Goal: Task Accomplishment & Management: Use online tool/utility

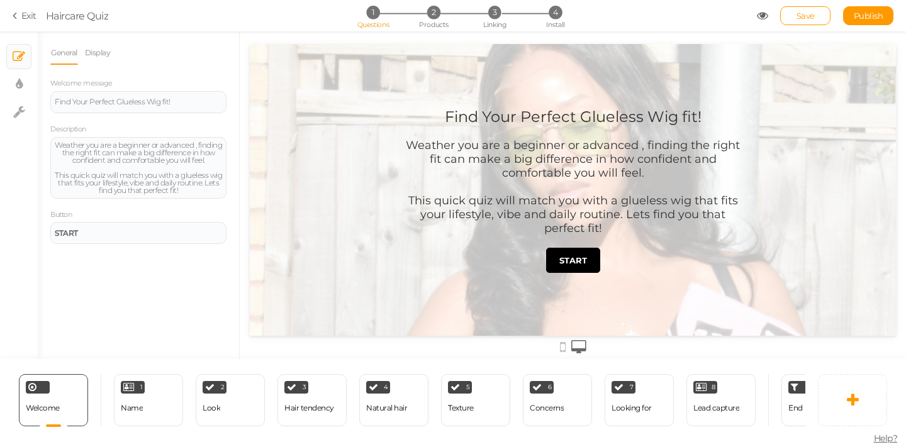
click at [318, 60] on div at bounding box center [573, 190] width 646 height 292
click at [325, 84] on div at bounding box center [573, 190] width 646 height 292
click at [25, 77] on link "× Display settings" at bounding box center [19, 84] width 24 height 24
select select "2"
select select "montserrat"
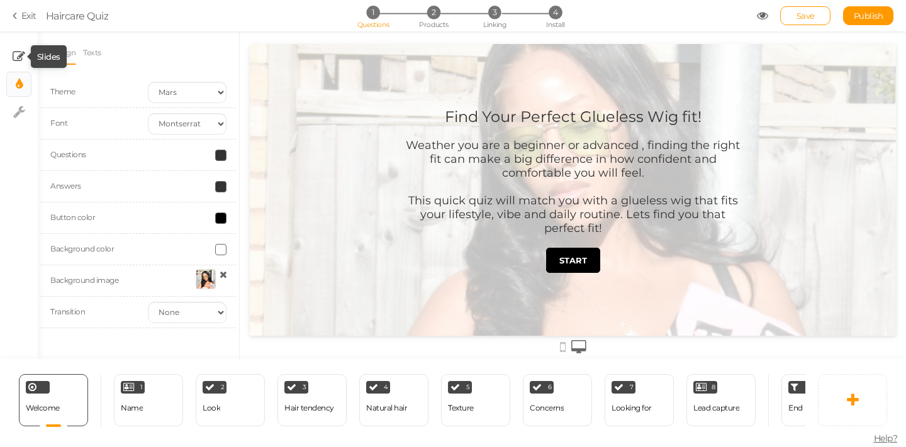
click at [18, 54] on icon at bounding box center [19, 56] width 13 height 13
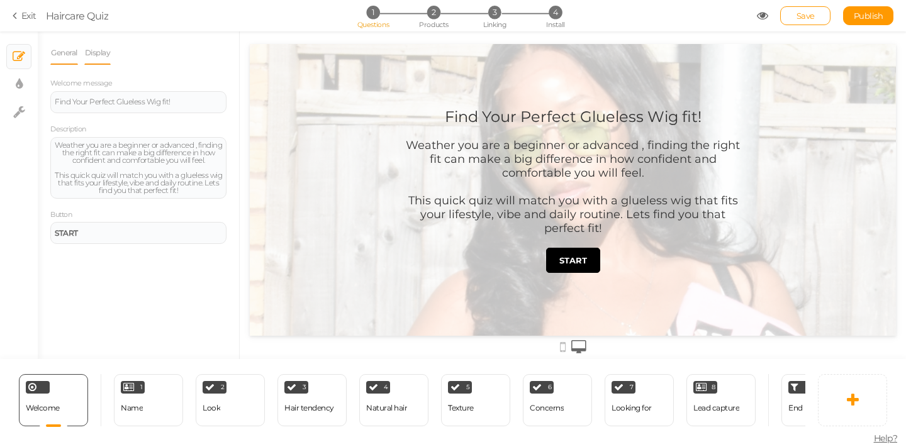
click at [106, 52] on link "Display" at bounding box center [97, 53] width 27 height 24
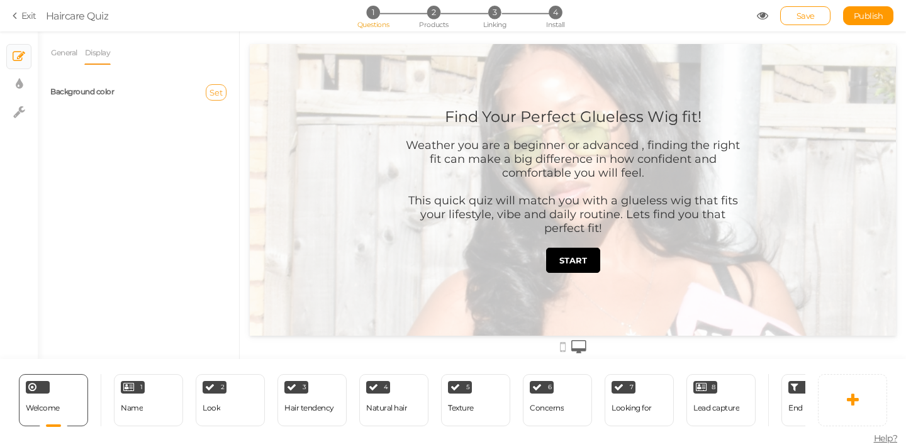
click at [214, 97] on span "Set" at bounding box center [215, 92] width 13 height 10
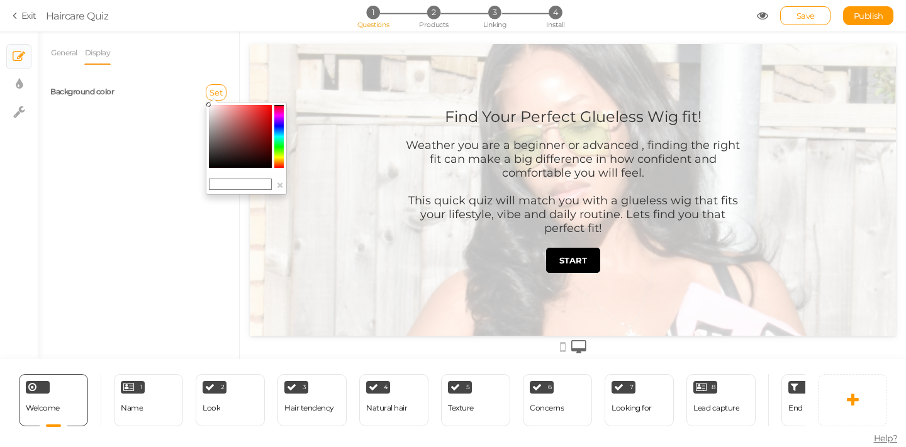
click at [280, 117] on colorpicker-hue at bounding box center [278, 136] width 9 height 63
type input "#fefefe"
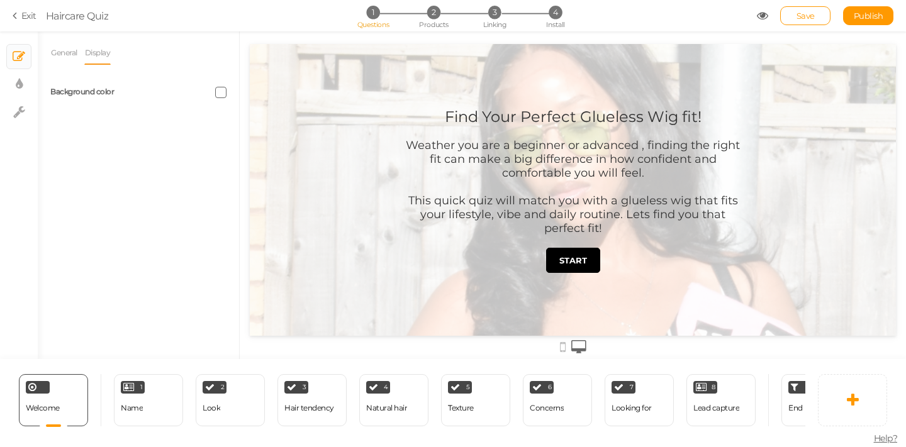
click at [211, 94] on div at bounding box center [187, 92] width 98 height 11
click at [223, 92] on span at bounding box center [220, 92] width 11 height 11
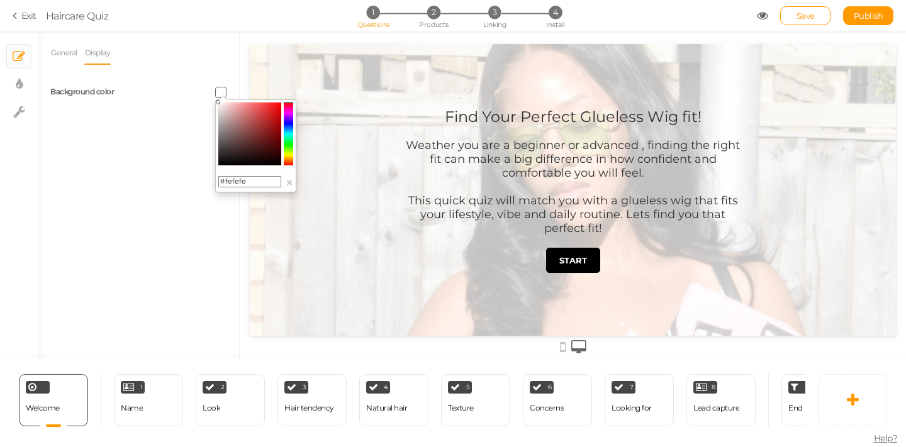
click at [289, 115] on colorpicker-hue at bounding box center [288, 134] width 9 height 63
click at [289, 112] on colorpicker-hue at bounding box center [288, 134] width 9 height 63
click at [256, 108] on colorpicker-saturation at bounding box center [249, 134] width 63 height 63
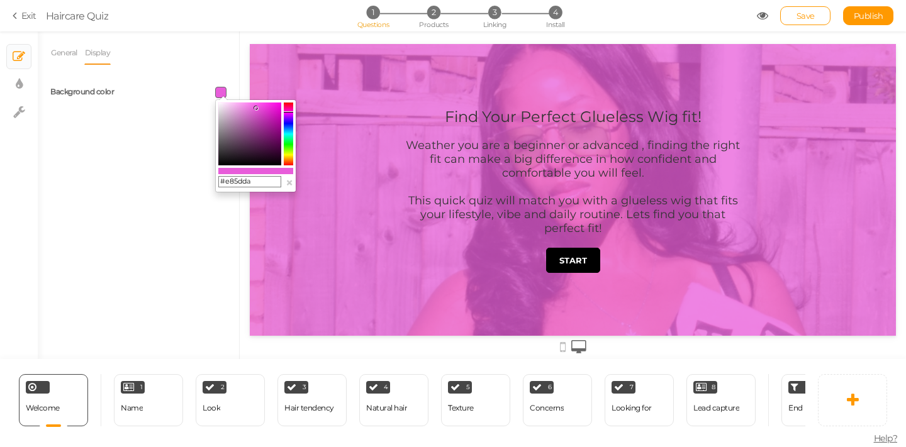
click at [248, 101] on div "#e85dda ×" at bounding box center [255, 145] width 81 height 93
click at [243, 103] on colorpicker-saturation at bounding box center [249, 134] width 63 height 63
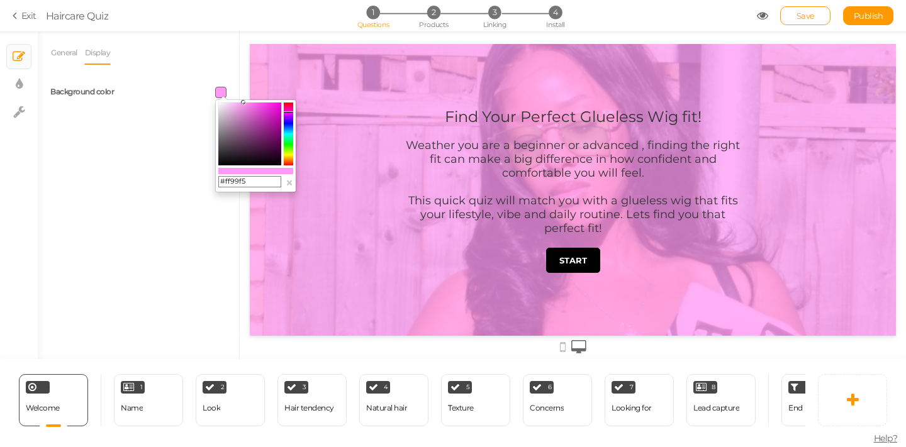
click at [235, 103] on colorpicker-saturation at bounding box center [249, 134] width 63 height 63
type input "#fcbbf6"
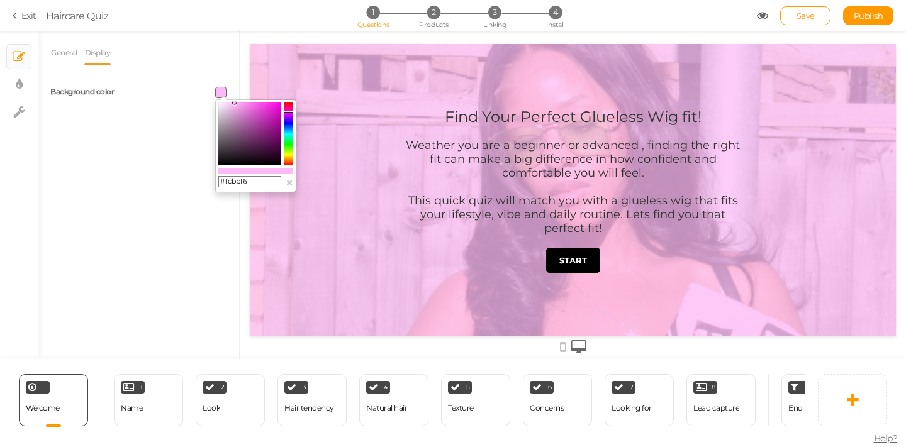
click at [182, 189] on div "General Display Welcome message Find Your Perfect Glueless Wig fit! Description…" at bounding box center [138, 200] width 201 height 318
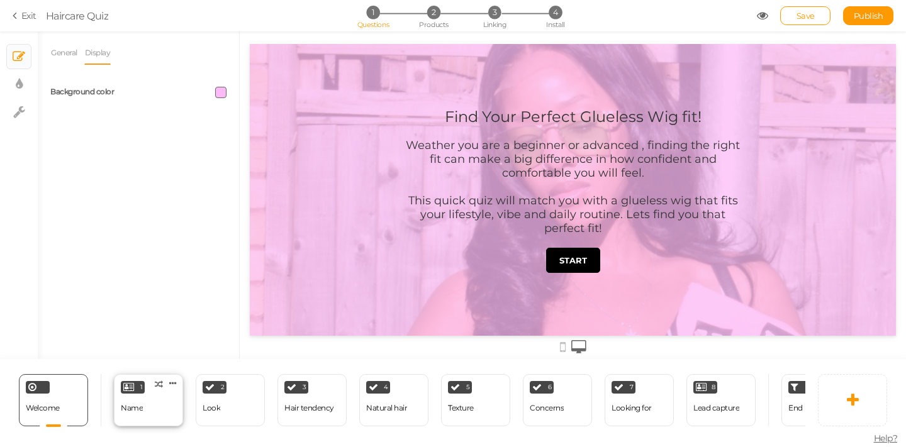
click at [129, 420] on div "1 Name × Define the conditions to show this slide. Clone Change type Delete" at bounding box center [148, 400] width 69 height 52
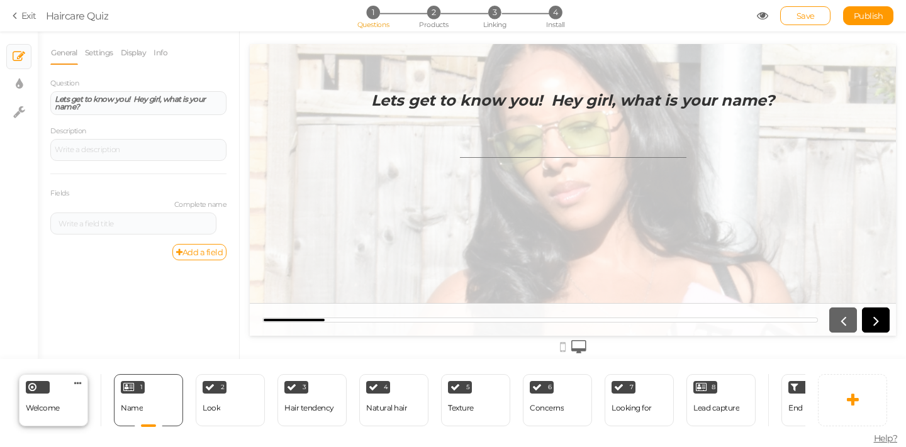
click at [83, 404] on div "Welcome Delete" at bounding box center [53, 400] width 69 height 52
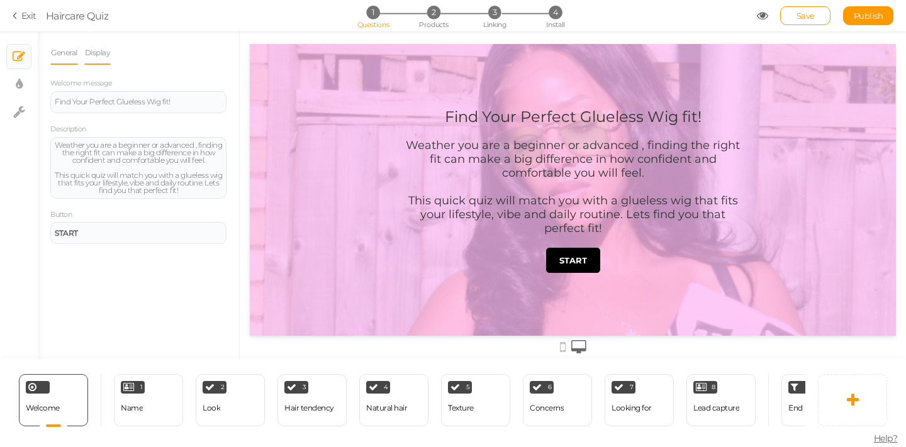
click at [107, 52] on link "Display" at bounding box center [97, 53] width 27 height 24
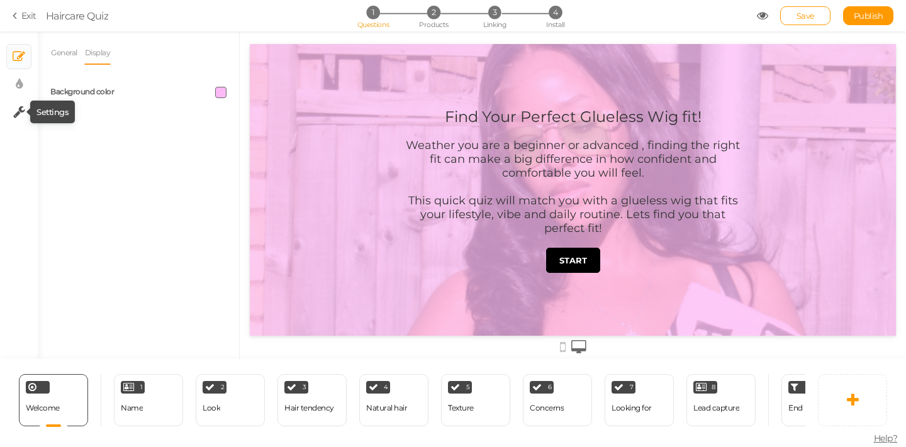
click at [21, 120] on tooltip "× Settings" at bounding box center [19, 112] width 12 height 16
select select "en"
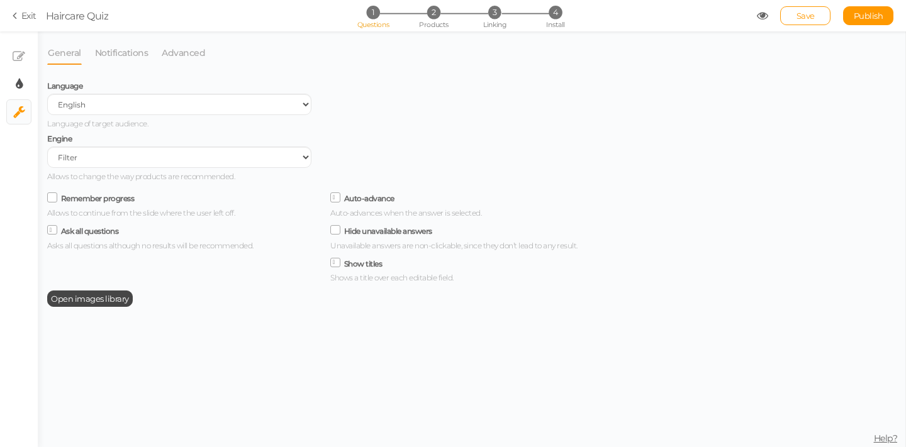
click at [10, 89] on link "× Display settings" at bounding box center [19, 84] width 24 height 24
select select "2"
select select "montserrat"
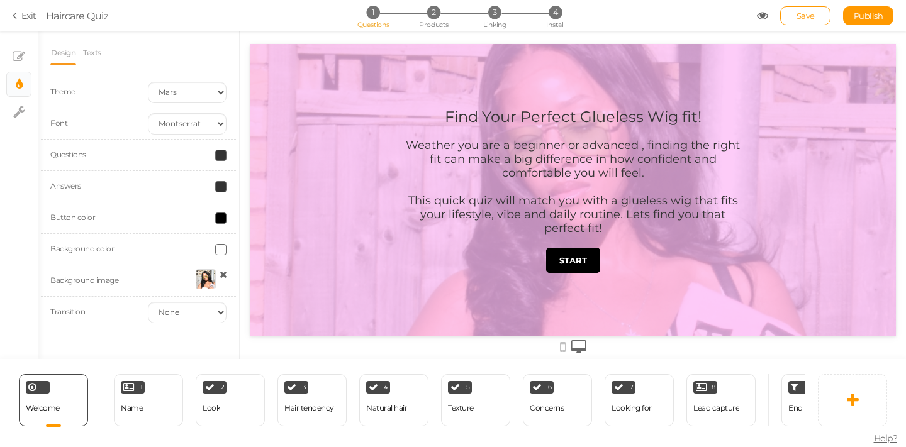
click at [202, 284] on div at bounding box center [206, 279] width 20 height 20
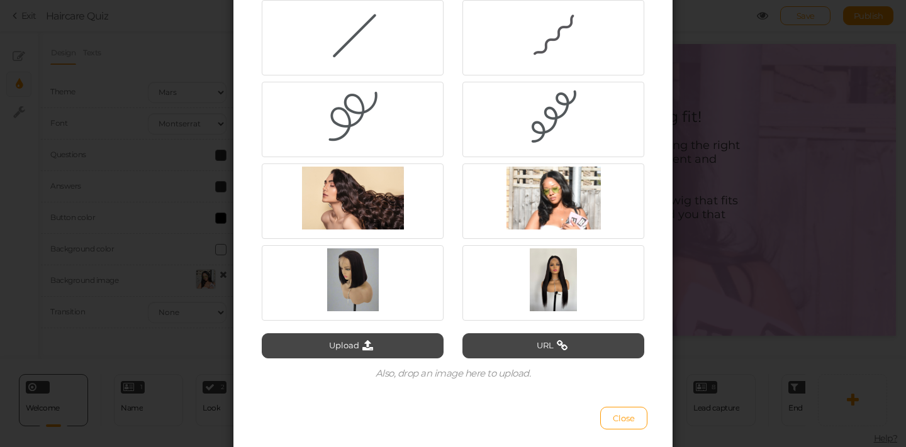
scroll to position [108, 0]
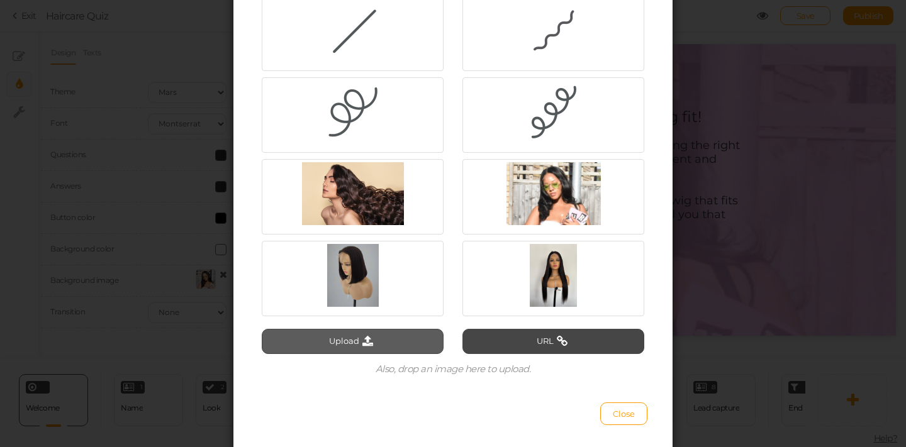
click at [377, 347] on button "Upload" at bounding box center [353, 341] width 182 height 25
click at [615, 416] on span "Close" at bounding box center [624, 414] width 22 height 10
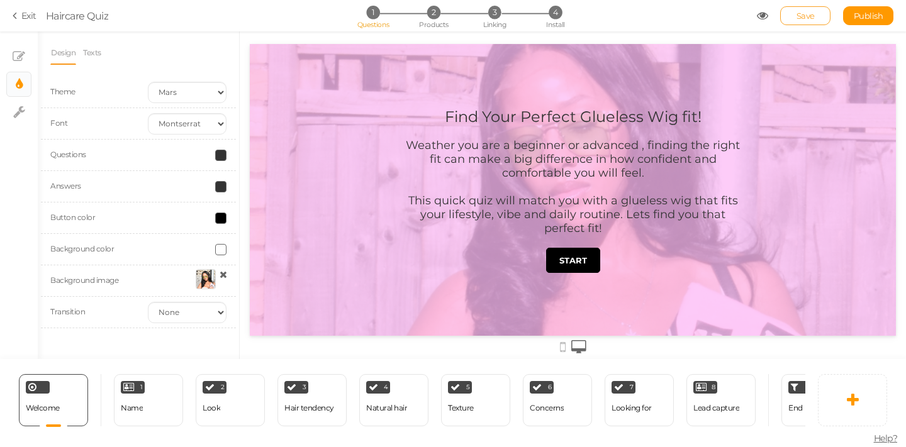
click at [819, 19] on link "Save" at bounding box center [805, 15] width 50 height 19
click at [187, 300] on div "Transition None Fade Switch" at bounding box center [138, 312] width 195 height 31
select select "fade"
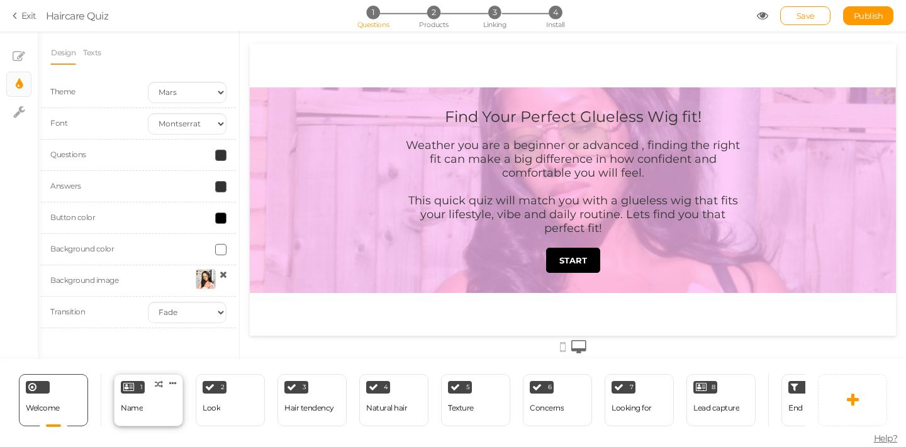
click at [170, 419] on div "1 Name × Define the conditions to show this slide. Clone Change type Delete" at bounding box center [148, 400] width 69 height 52
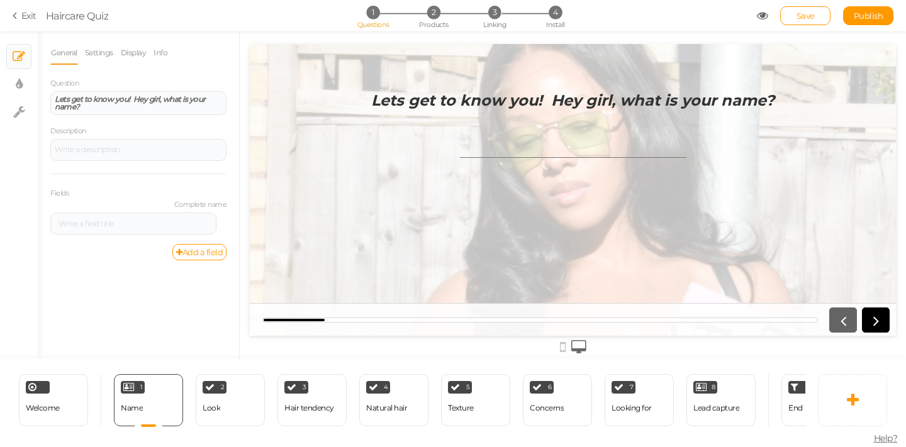
scroll to position [0, 0]
click at [107, 53] on link "Settings" at bounding box center [99, 53] width 30 height 24
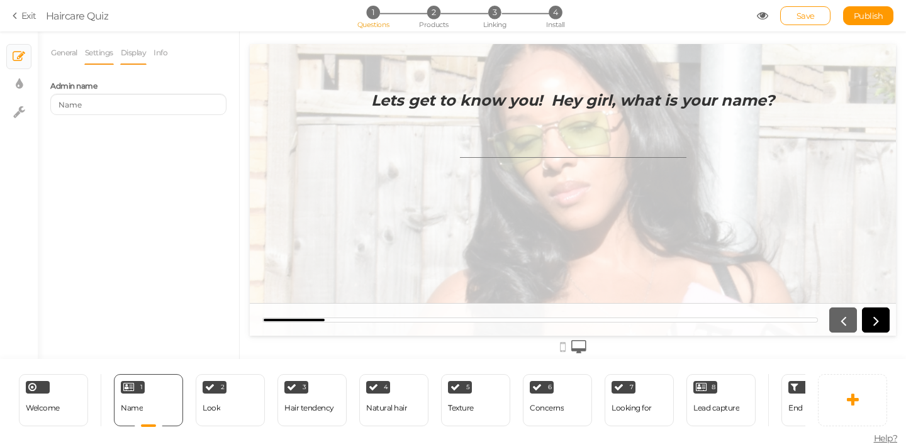
click at [136, 53] on link "Display" at bounding box center [133, 53] width 27 height 24
click at [163, 54] on link "Info" at bounding box center [160, 53] width 15 height 24
click at [141, 53] on link "Display" at bounding box center [133, 53] width 27 height 24
click at [75, 56] on link "General" at bounding box center [64, 53] width 28 height 24
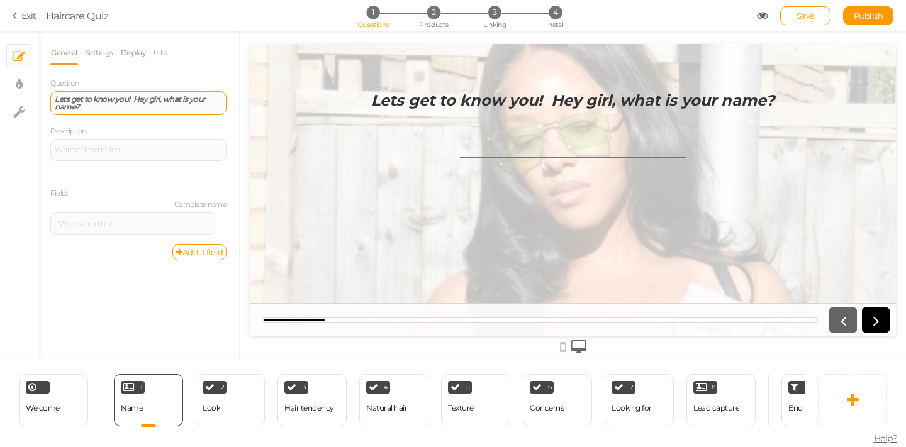
click at [186, 98] on strong "Lets get to know you! Hey girl, what is your name?" at bounding box center [130, 102] width 151 height 17
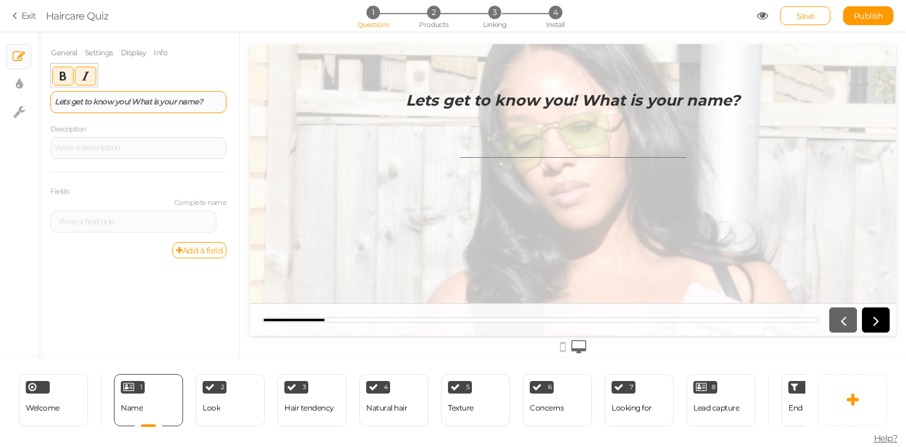
click at [181, 98] on strong "Lets get to know you! What is your name?" at bounding box center [129, 101] width 148 height 9
click at [457, 157] on div at bounding box center [573, 146] width 239 height 36
click at [471, 156] on input "text" at bounding box center [573, 146] width 226 height 23
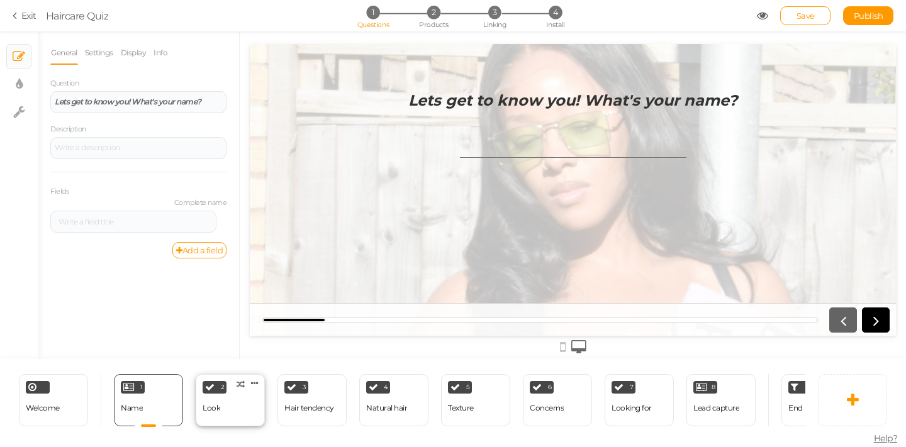
click at [230, 398] on div "2 Look × Define the conditions to show this slide. Clone Change type Delete" at bounding box center [230, 400] width 69 height 52
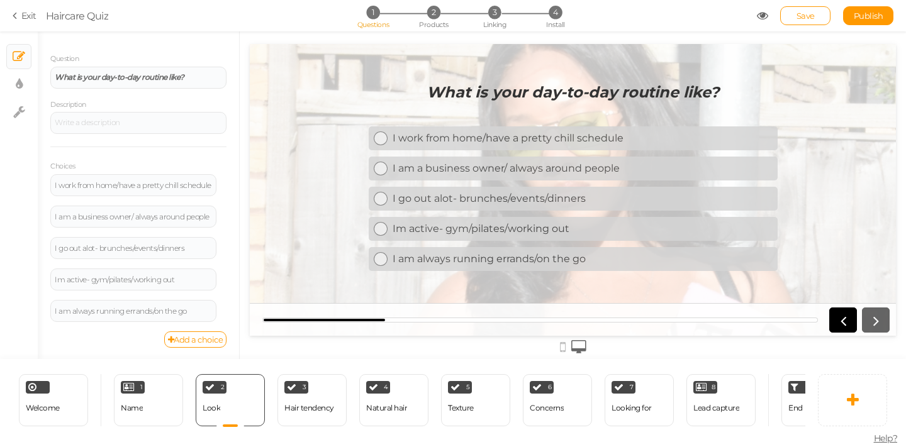
scroll to position [91, 0]
click at [99, 247] on div "I go out alot- brunches/events/dinners" at bounding box center [133, 247] width 157 height 8
click at [92, 278] on div "Im active- gym/pilates/working out" at bounding box center [133, 279] width 157 height 8
click at [97, 310] on div "I am always running errands/on the go" at bounding box center [133, 310] width 157 height 8
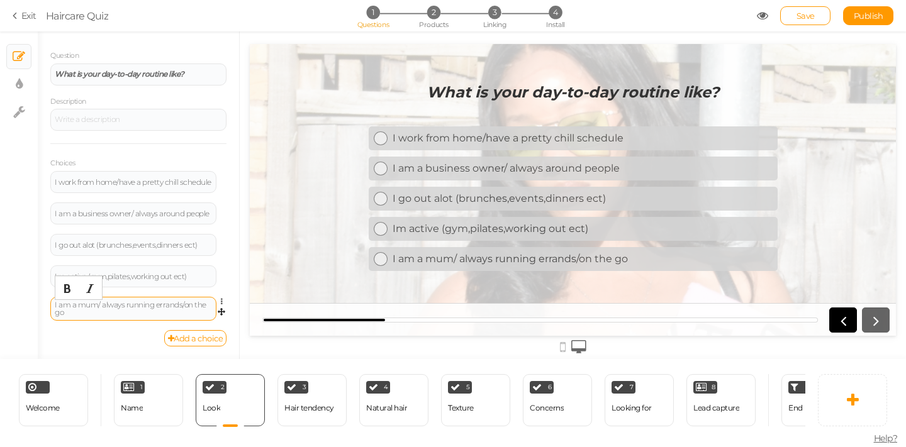
click at [186, 310] on div "I am a mum/ always running errands/on the go" at bounding box center [133, 308] width 157 height 15
click at [103, 308] on div "I am a mum/ always running errands/on the go" at bounding box center [133, 308] width 157 height 15
click at [185, 304] on div "I am a mum/ always running errands/on the go" at bounding box center [133, 308] width 157 height 15
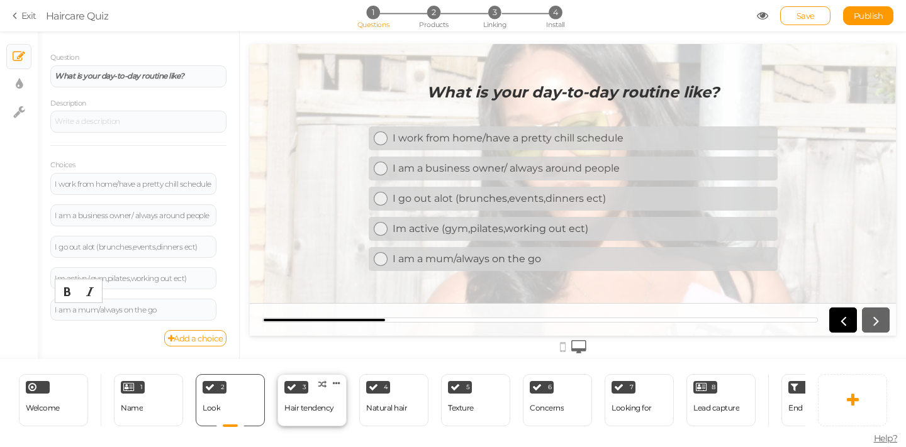
click at [306, 398] on div "Hair tendency" at bounding box center [309, 409] width 50 height 22
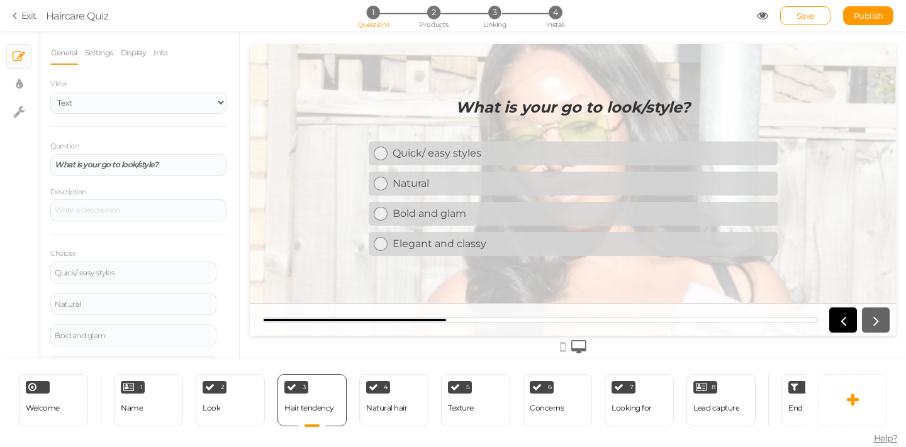
scroll to position [55, 0]
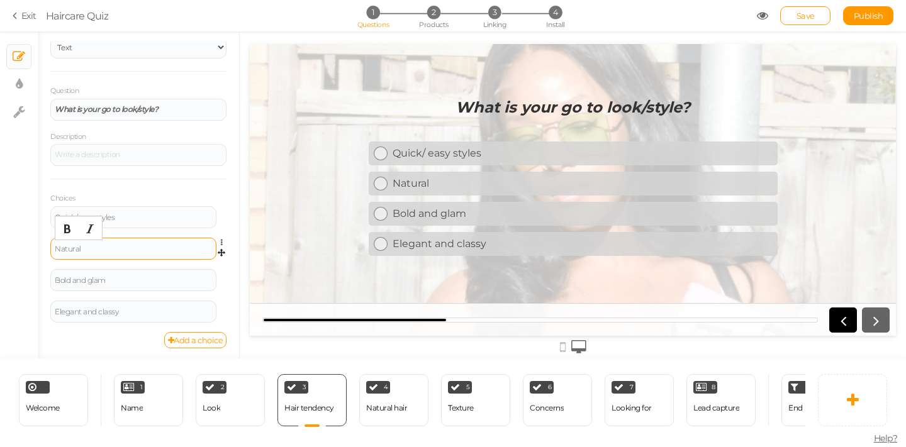
click at [151, 250] on div "Natural" at bounding box center [133, 249] width 157 height 8
click at [135, 112] on strong "What is your go to look/style?" at bounding box center [106, 108] width 103 height 9
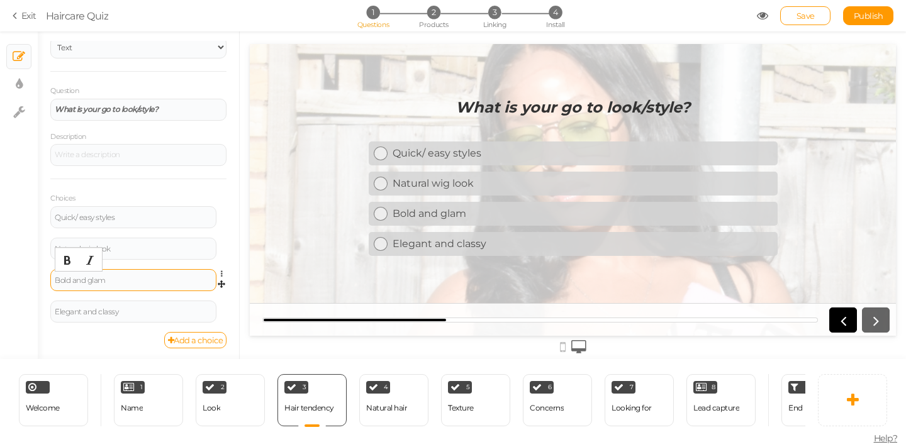
click at [140, 273] on div "Bold and glam" at bounding box center [133, 280] width 166 height 22
click at [132, 280] on div "Bold and glam" at bounding box center [133, 281] width 157 height 8
click at [142, 308] on div "Elegant and classy" at bounding box center [133, 312] width 157 height 8
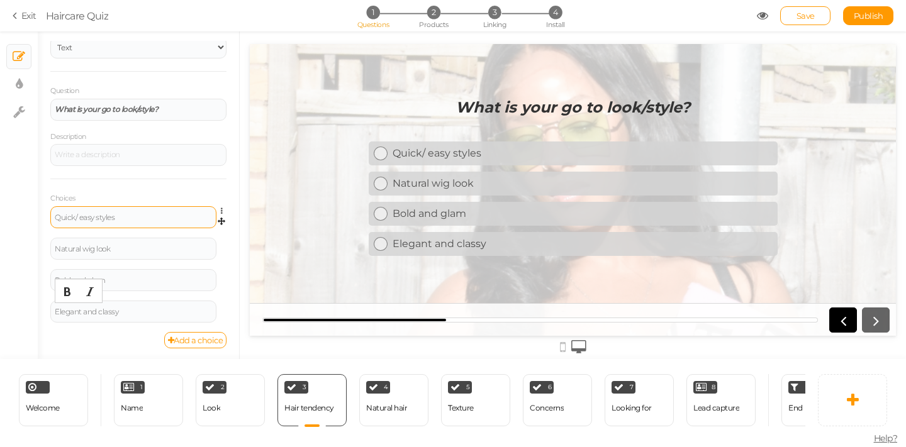
click at [152, 214] on div "Quick/ easy styles" at bounding box center [133, 218] width 157 height 8
click at [412, 398] on div "4 Natural hair × Define the conditions to show this slide. Clone Change type De…" at bounding box center [393, 400] width 69 height 52
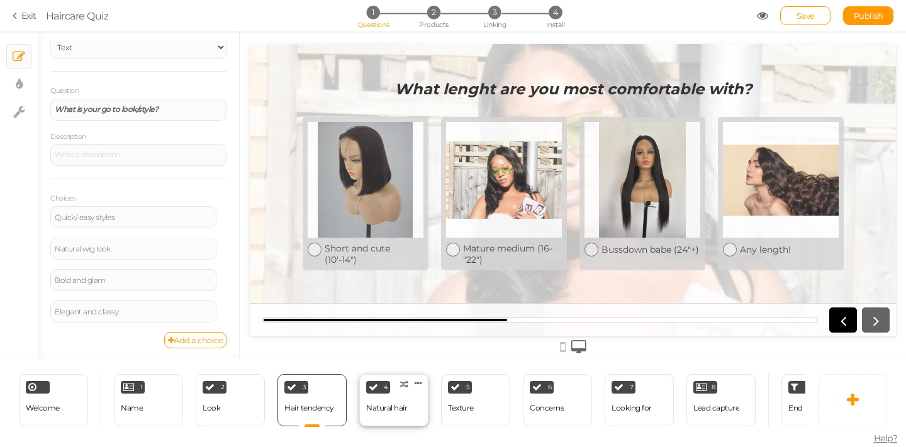
select select "2"
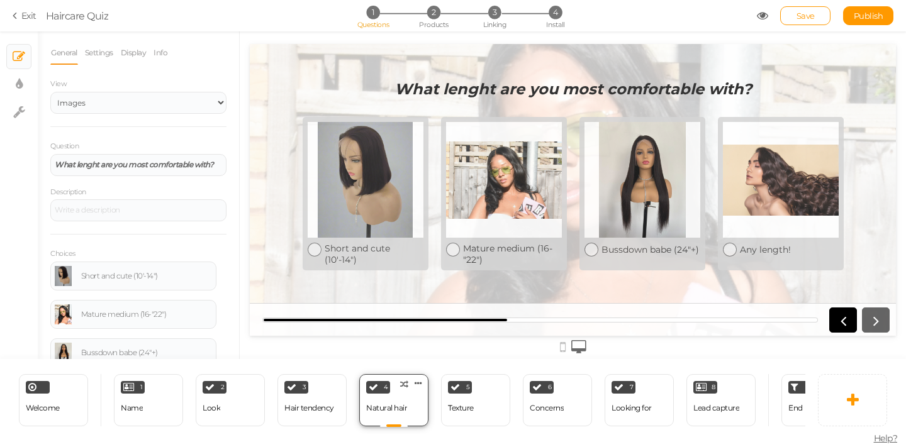
scroll to position [0, 0]
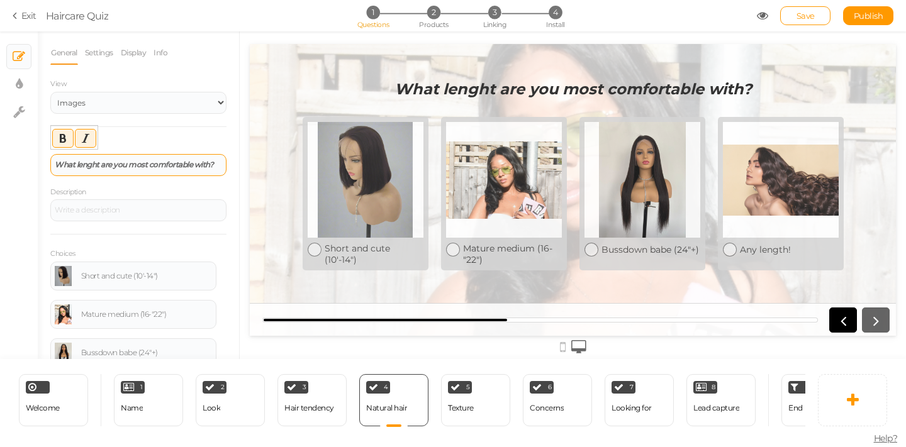
click at [129, 169] on strong "What lenght are you most comfortable with?" at bounding box center [134, 164] width 159 height 9
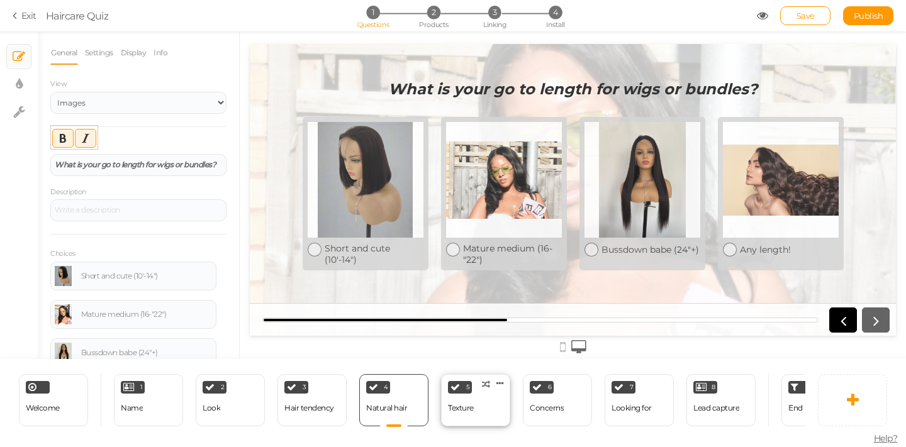
click at [466, 404] on div "Texture" at bounding box center [461, 408] width 26 height 9
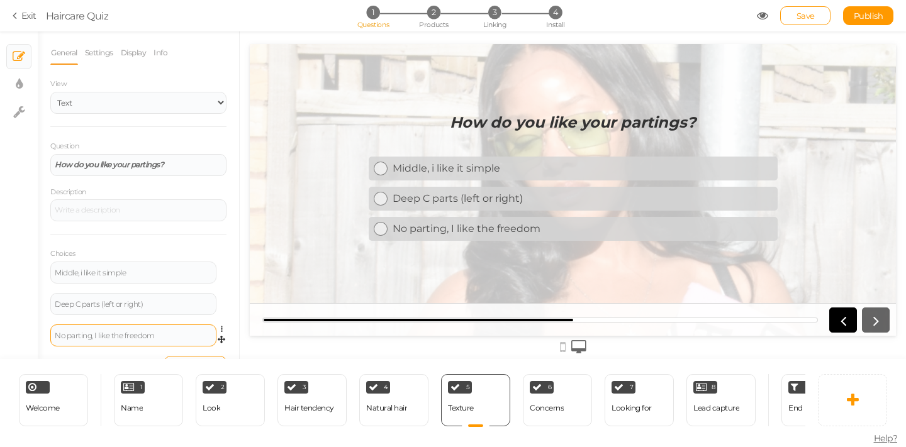
click at [171, 337] on div "No parting, I like the freedom" at bounding box center [133, 336] width 157 height 8
click at [540, 404] on div "Concerns" at bounding box center [547, 408] width 34 height 9
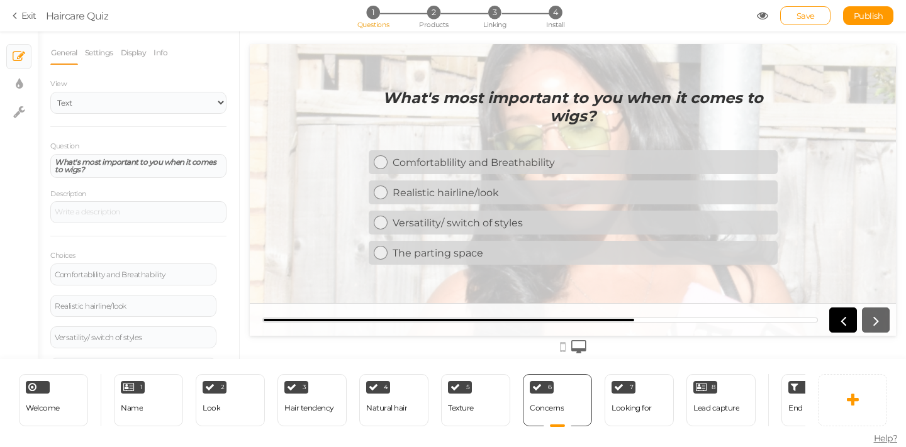
scroll to position [57, 0]
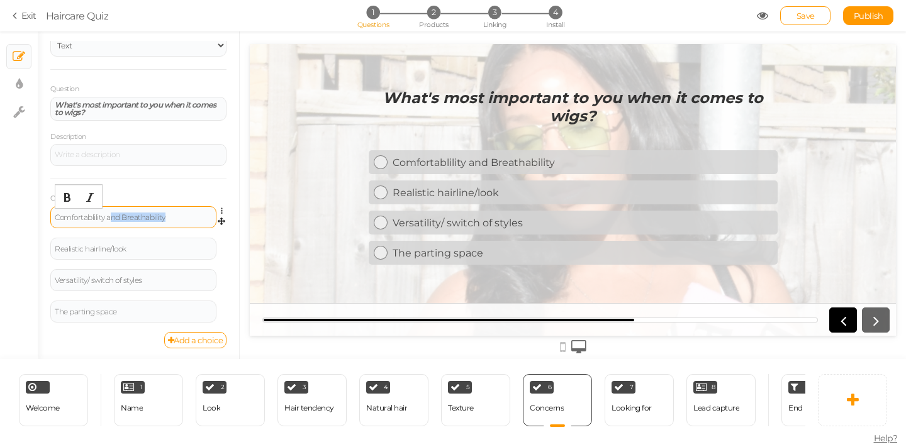
drag, startPoint x: 182, startPoint y: 219, endPoint x: 111, endPoint y: 217, distance: 71.1
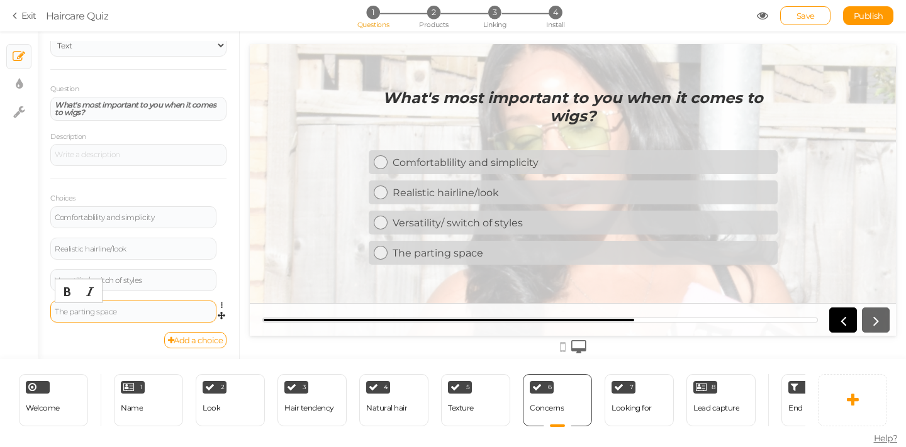
click at [69, 310] on div "The parting space" at bounding box center [133, 312] width 157 height 8
click at [141, 311] on div "Deep parting space" at bounding box center [133, 312] width 157 height 8
click at [644, 389] on div "7 Looking for × Define the conditions to show this slide. Clone Change type Del…" at bounding box center [639, 400] width 69 height 52
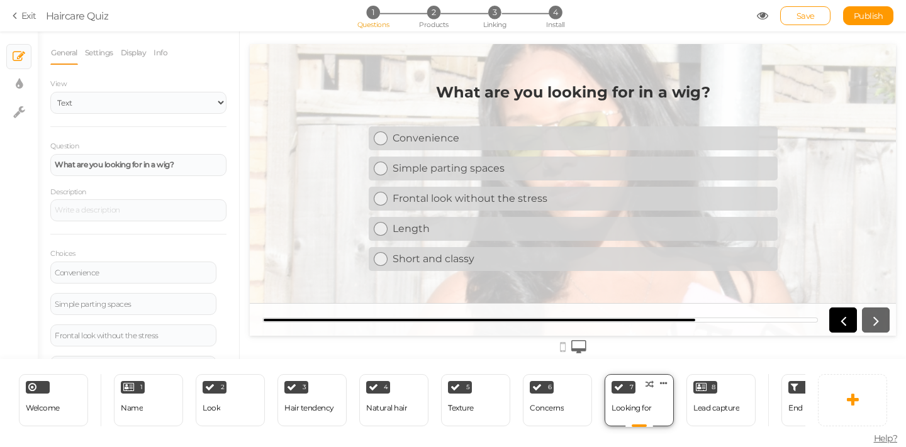
scroll to position [0, 0]
click at [187, 332] on div "Frontal look without the stress" at bounding box center [133, 336] width 157 height 8
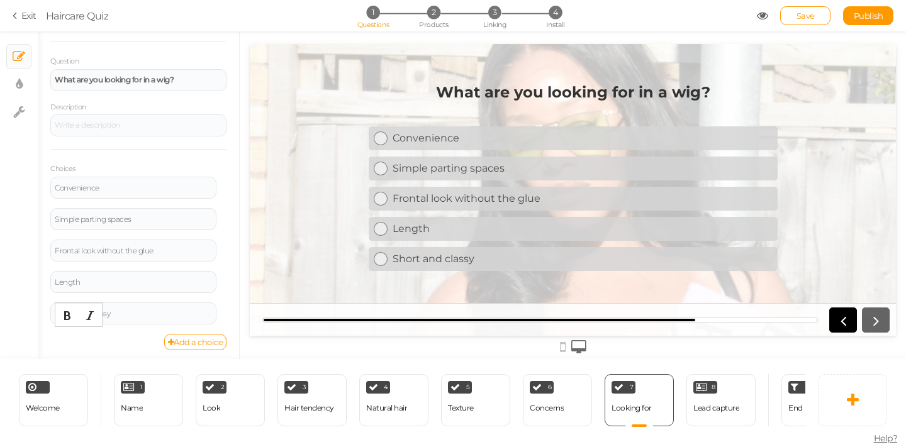
scroll to position [87, 0]
click at [153, 272] on div "Length" at bounding box center [133, 280] width 166 height 22
click at [148, 277] on div "Length" at bounding box center [133, 281] width 157 height 8
click at [763, 403] on div "1 Name × Define the conditions to show this slide. Clone Change type Delete 2 L…" at bounding box center [434, 400] width 667 height 52
click at [737, 408] on div "Lead capture" at bounding box center [716, 408] width 46 height 9
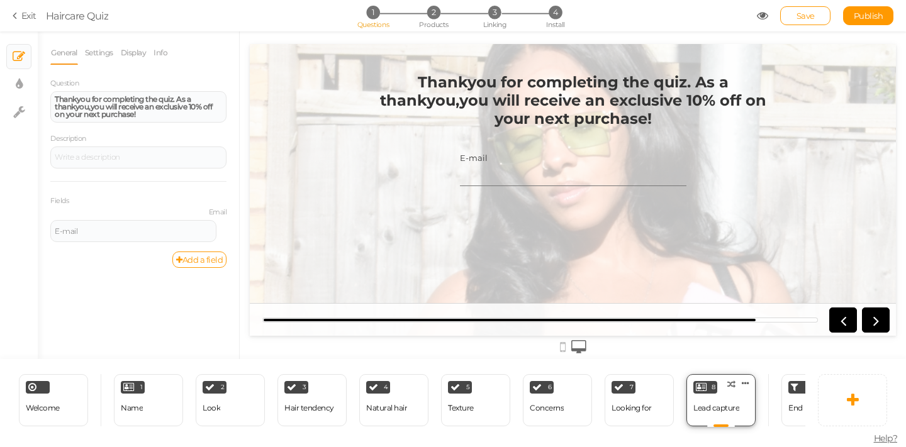
scroll to position [0, 0]
click at [787, 405] on div "End" at bounding box center [815, 400] width 69 height 52
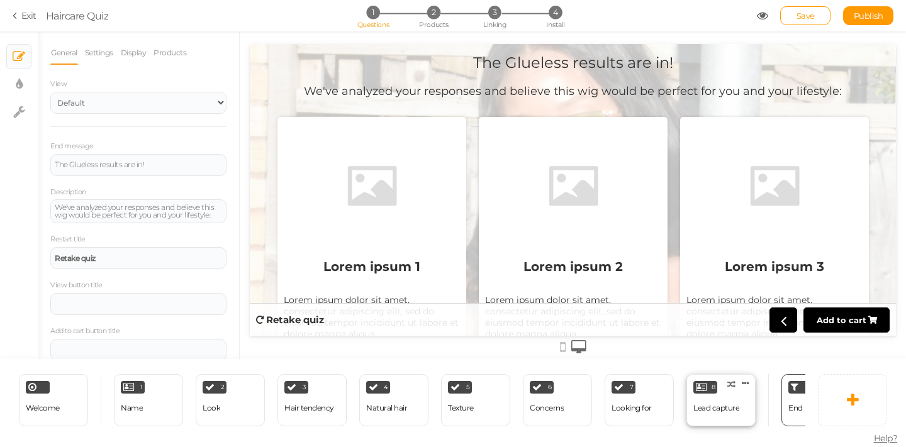
click at [737, 408] on div "Lead capture" at bounding box center [716, 408] width 46 height 9
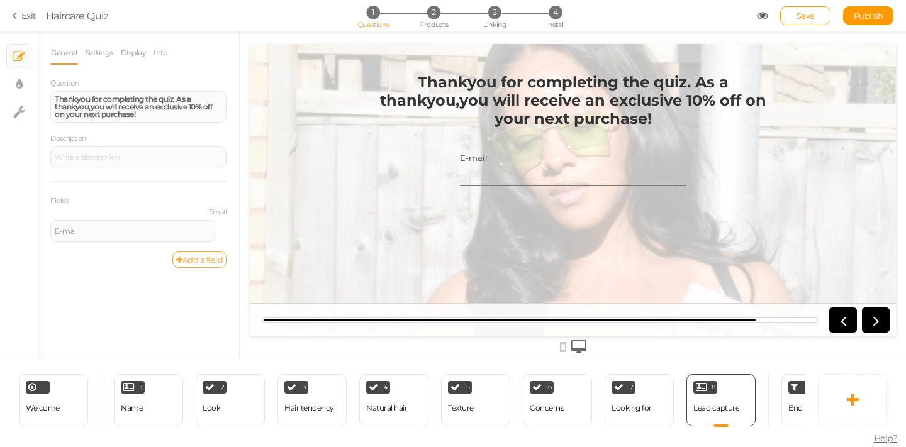
click at [198, 258] on link "Add a field" at bounding box center [199, 260] width 54 height 16
click at [179, 271] on div "Text" at bounding box center [133, 275] width 157 height 8
click at [117, 311] on div "General Settings Display Info Question Thankyou for completing the quiz. As a t…" at bounding box center [138, 200] width 201 height 318
click at [223, 266] on icon at bounding box center [225, 269] width 8 height 8
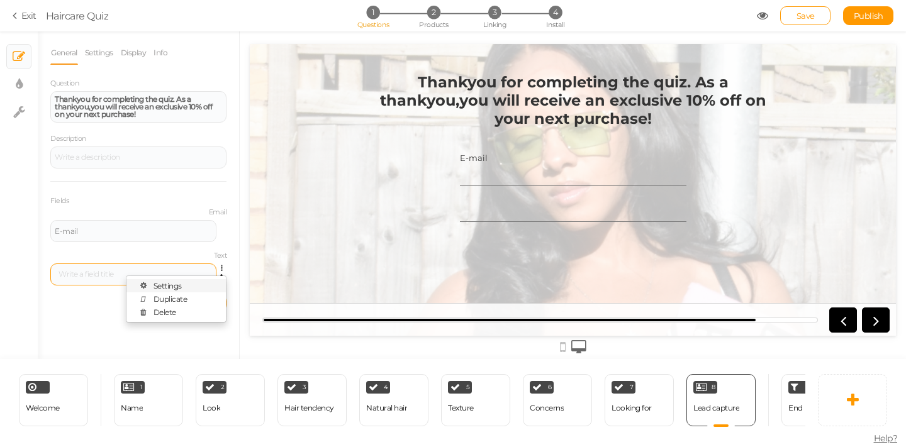
click at [206, 283] on link "Settings" at bounding box center [175, 285] width 99 height 13
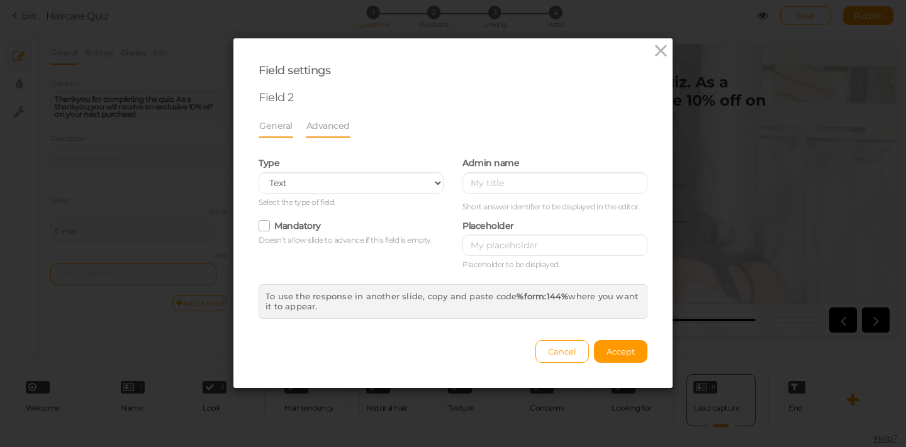
click at [326, 126] on link "Advanced" at bounding box center [328, 126] width 45 height 24
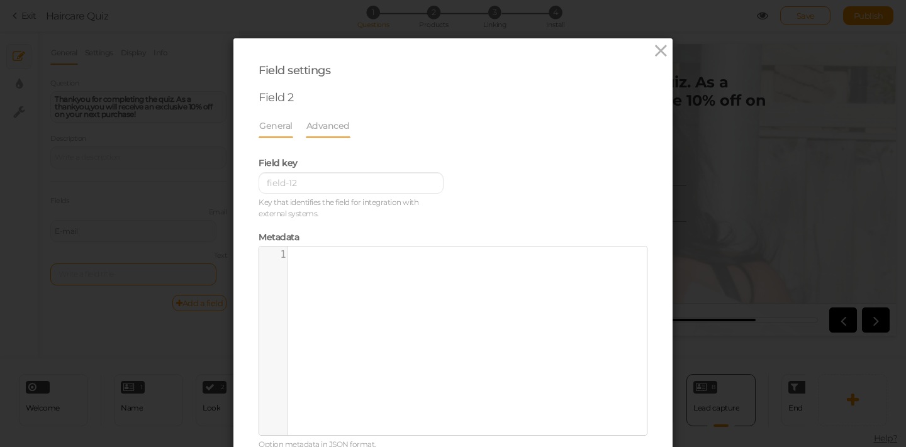
click at [281, 132] on link "General" at bounding box center [276, 126] width 35 height 24
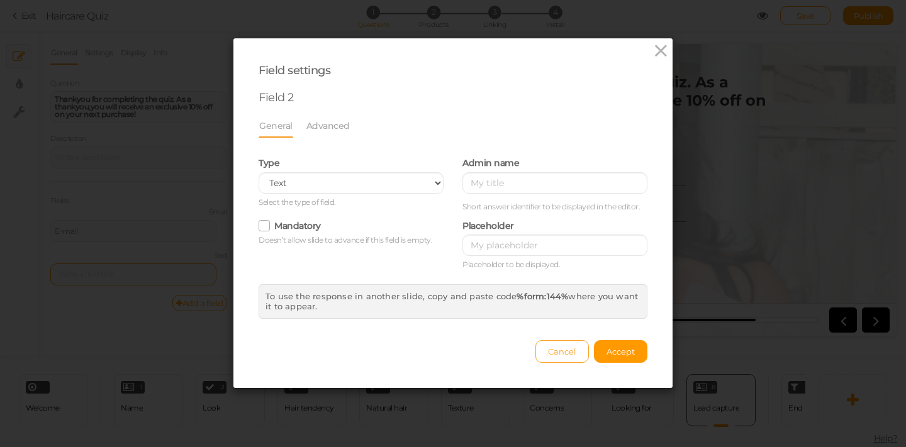
click at [560, 347] on span "Cancel" at bounding box center [562, 352] width 28 height 10
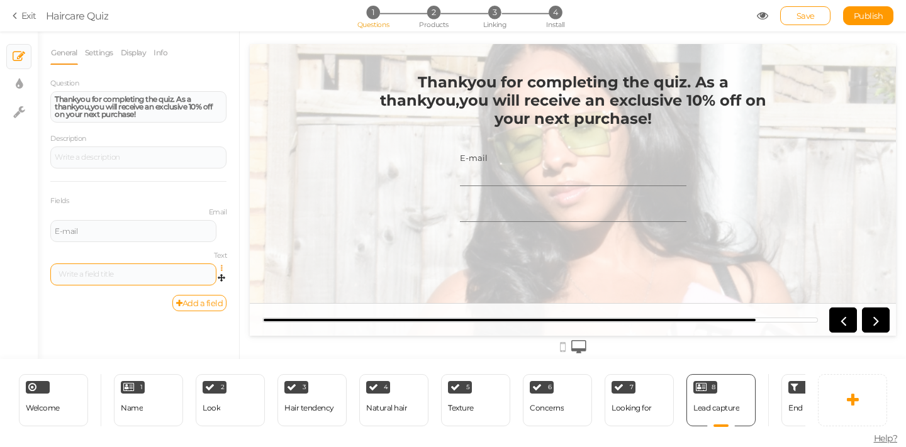
click at [221, 268] on icon at bounding box center [225, 269] width 8 height 8
click at [192, 310] on link "Delete" at bounding box center [175, 312] width 99 height 13
click at [794, 403] on span "End" at bounding box center [795, 407] width 14 height 9
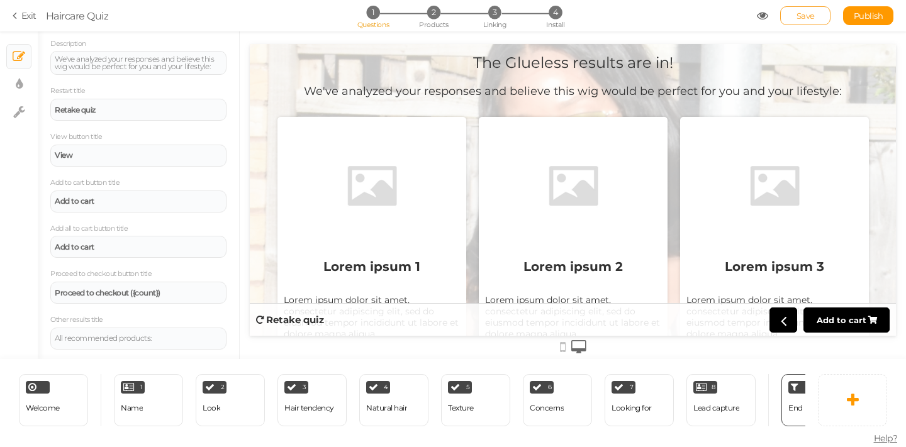
click at [791, 16] on link "Save" at bounding box center [805, 15] width 50 height 19
click at [50, 418] on div "Welcome Delete" at bounding box center [53, 400] width 69 height 52
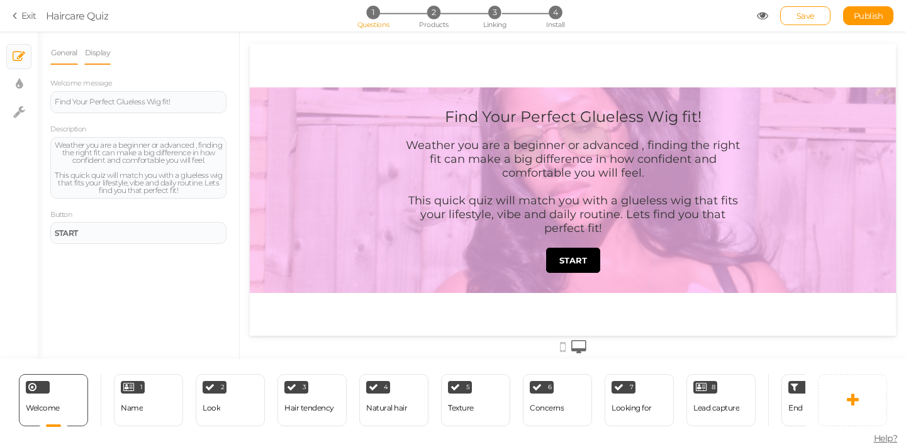
click at [104, 60] on link "Display" at bounding box center [97, 53] width 27 height 24
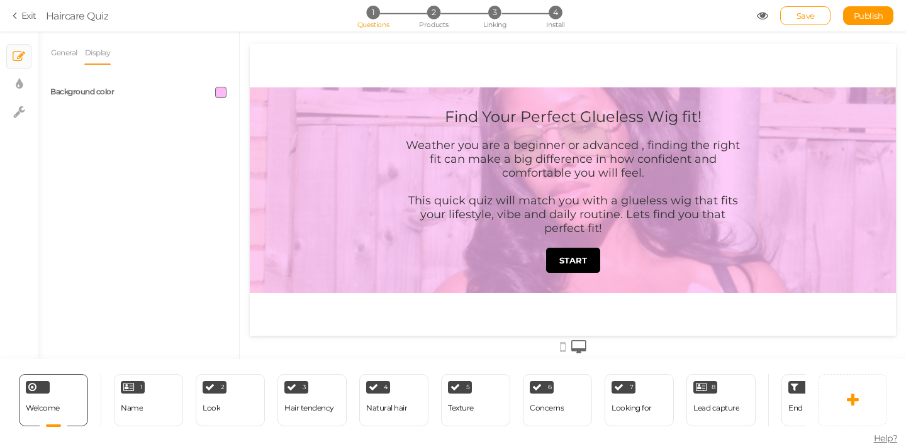
click at [222, 93] on span at bounding box center [220, 92] width 11 height 11
click at [178, 95] on div at bounding box center [187, 92] width 98 height 11
click at [213, 93] on div at bounding box center [187, 92] width 98 height 11
click at [221, 91] on span at bounding box center [220, 92] width 11 height 11
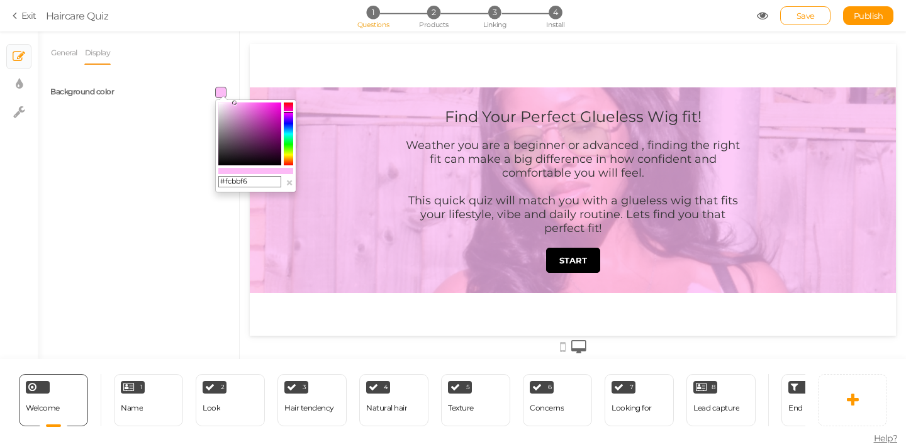
click at [221, 104] on colorpicker-saturation at bounding box center [249, 134] width 63 height 63
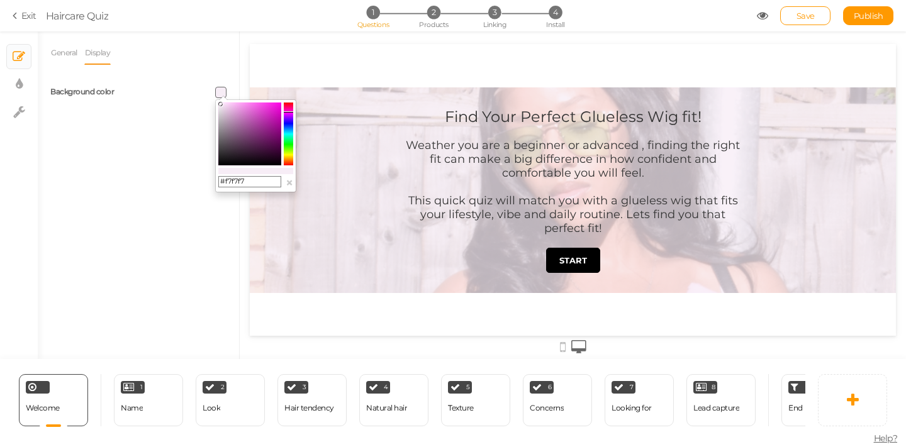
click at [218, 104] on icon at bounding box center [220, 104] width 4 height 4
drag, startPoint x: 216, startPoint y: 104, endPoint x: 223, endPoint y: 104, distance: 6.3
click at [224, 104] on icon at bounding box center [223, 103] width 4 height 4
type input "#fcf2fc"
click at [221, 103] on icon at bounding box center [220, 103] width 4 height 4
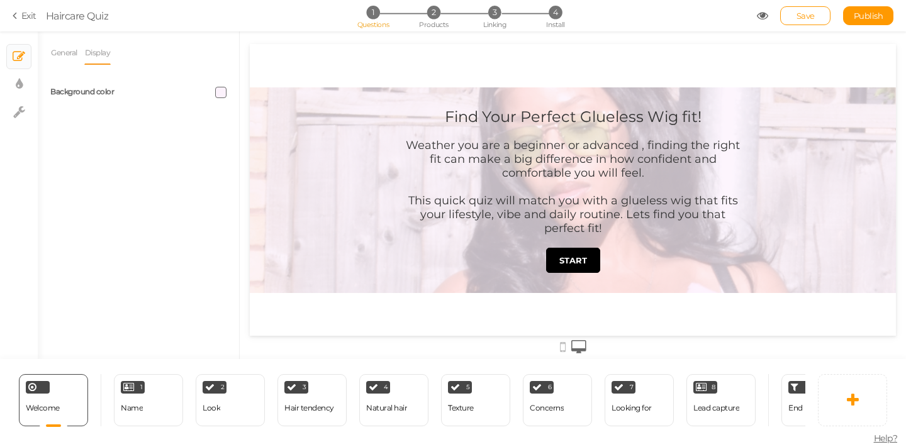
click at [150, 178] on div "General Display Welcome message Find Your Perfect Glueless Wig fit! Description…" at bounding box center [138, 200] width 201 height 318
click at [813, 20] on span "Save" at bounding box center [805, 16] width 18 height 10
click at [762, 23] on div "Save Publish" at bounding box center [825, 15] width 137 height 19
click at [762, 16] on icon at bounding box center [762, 15] width 11 height 11
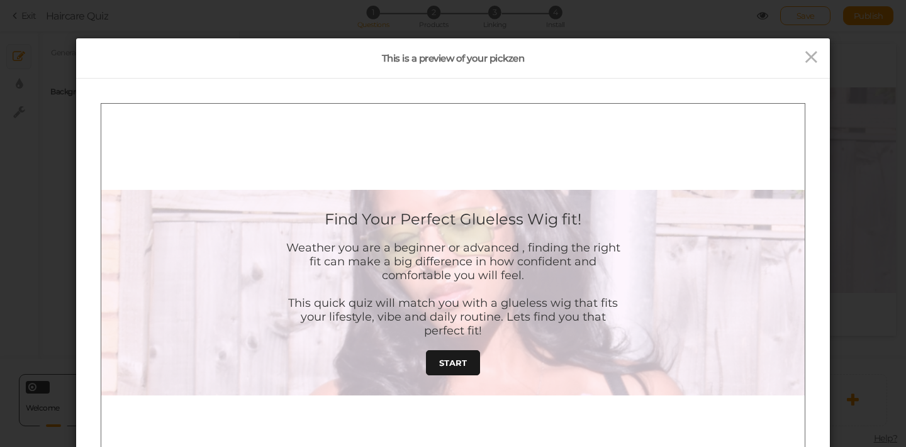
click at [455, 374] on link "START" at bounding box center [453, 362] width 54 height 25
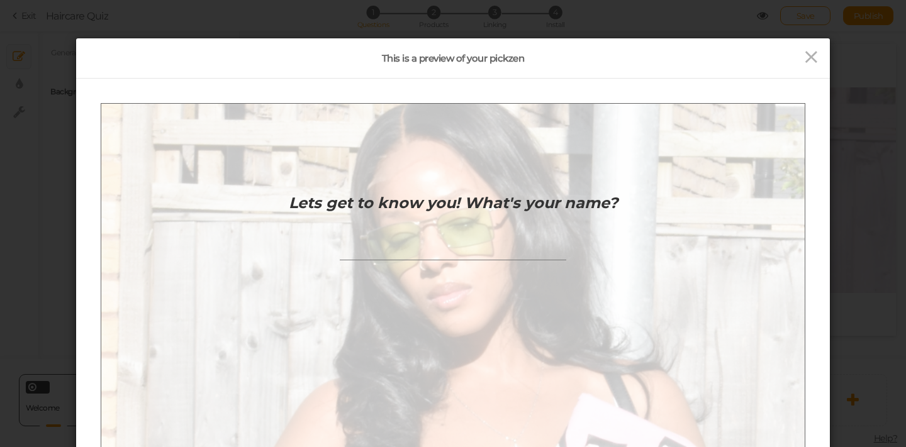
click at [485, 247] on input "text" at bounding box center [453, 248] width 226 height 23
type input "harley"
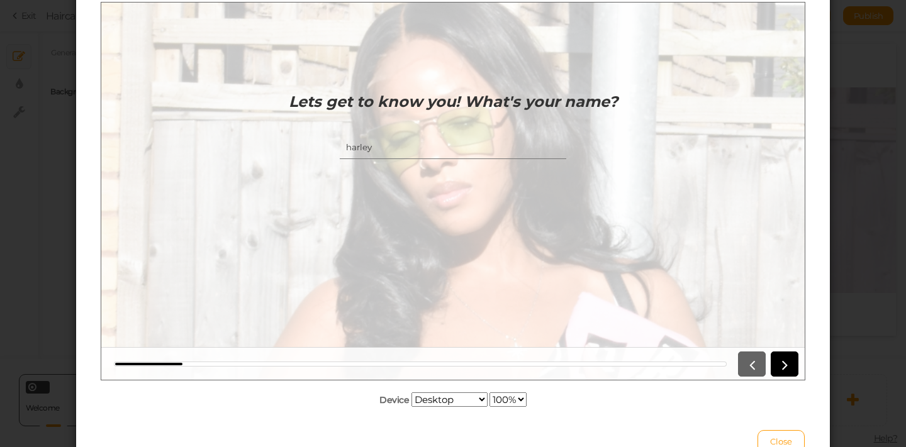
scroll to position [103, 0]
click at [775, 376] on div at bounding box center [452, 361] width 703 height 33
click at [785, 366] on icon at bounding box center [784, 362] width 16 height 16
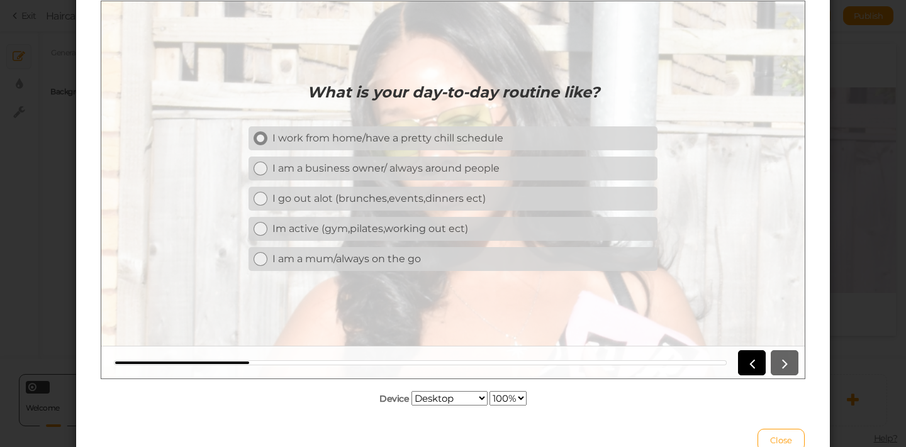
click at [259, 140] on icon at bounding box center [261, 137] width 8 height 8
click at [792, 362] on icon at bounding box center [784, 362] width 16 height 16
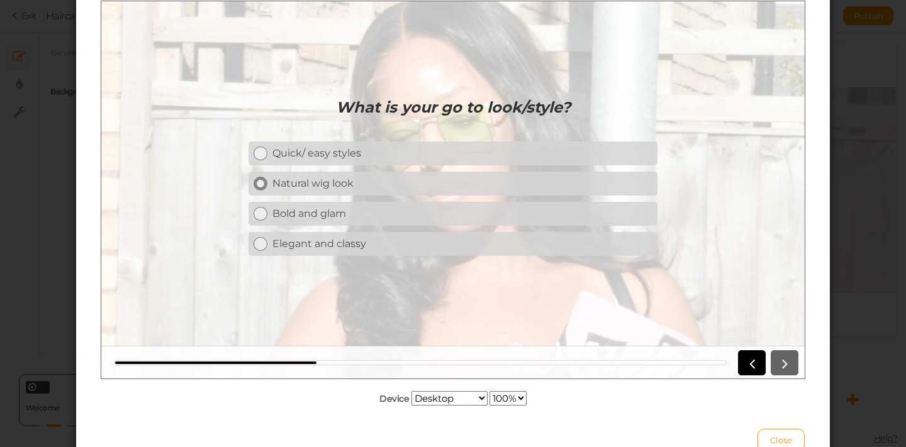
click at [345, 190] on link "Natural wig look" at bounding box center [452, 183] width 409 height 24
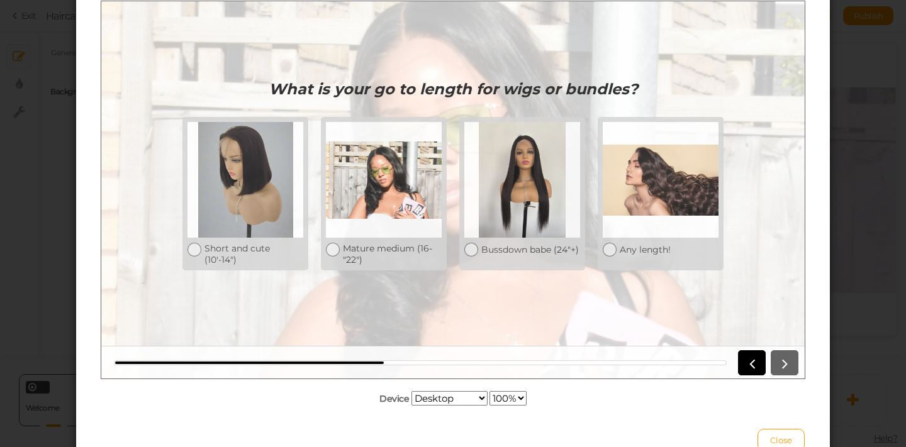
click at [794, 364] on div at bounding box center [765, 362] width 65 height 25
click at [253, 247] on div "Short and cute (10'-14")" at bounding box center [253, 253] width 99 height 23
click at [788, 354] on icon at bounding box center [784, 362] width 16 height 16
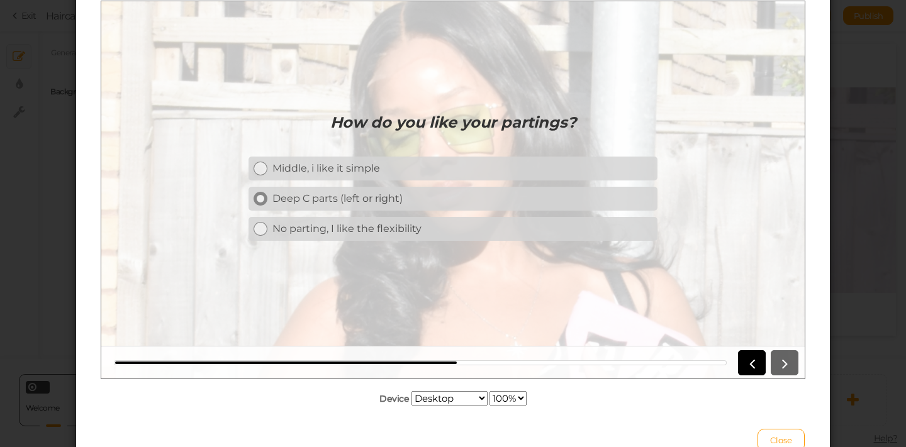
click at [408, 196] on div "Deep C parts (left or right)" at bounding box center [462, 198] width 380 height 12
click at [623, 225] on div "No parting, I like the flexibility" at bounding box center [462, 228] width 380 height 12
click at [796, 366] on link at bounding box center [785, 362] width 28 height 25
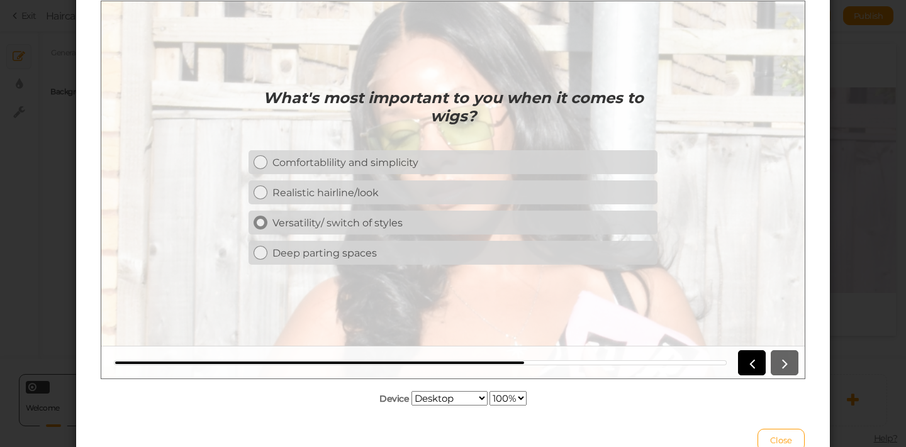
click at [386, 223] on div "Versatility/ switch of styles" at bounding box center [462, 222] width 380 height 12
click at [787, 364] on icon at bounding box center [784, 362] width 16 height 16
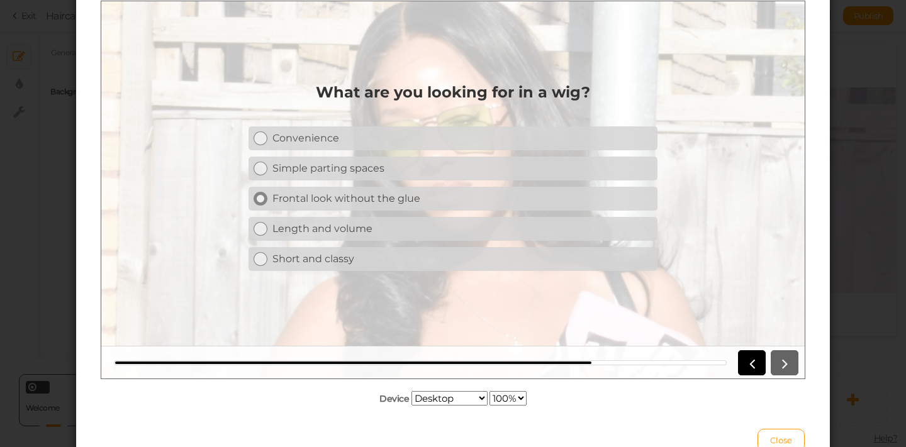
click at [502, 191] on link "Frontal look without the glue" at bounding box center [452, 198] width 409 height 24
click at [786, 355] on icon at bounding box center [784, 362] width 16 height 16
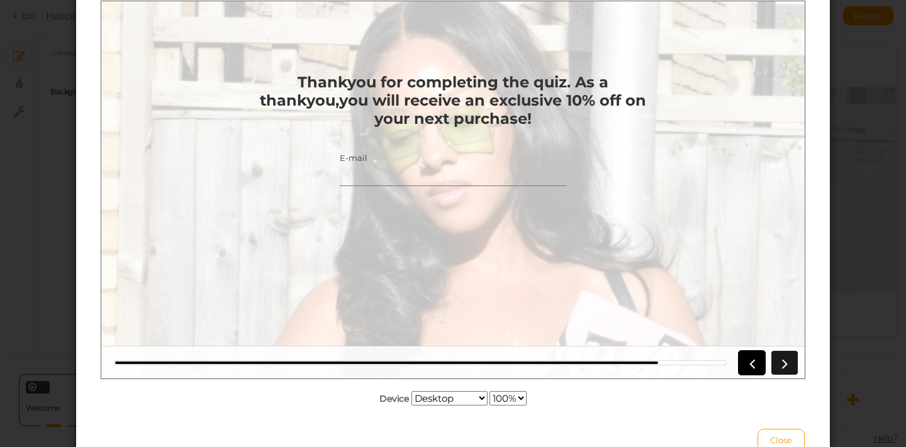
click at [789, 360] on icon at bounding box center [784, 362] width 16 height 16
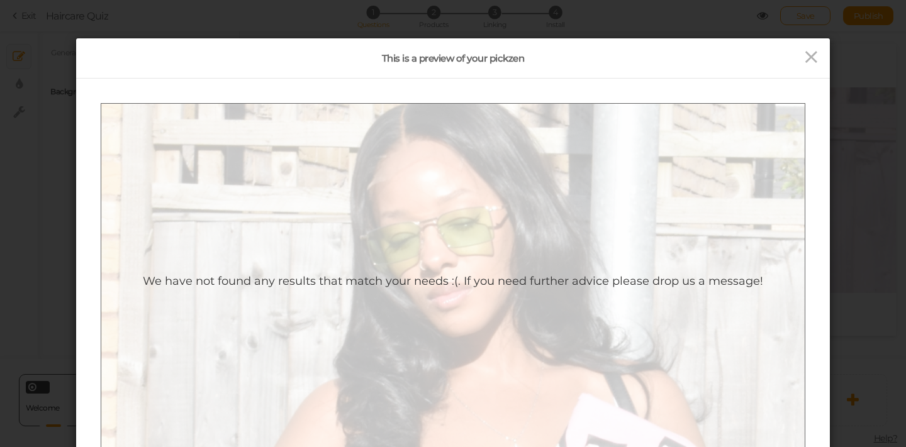
scroll to position [0, 0]
click at [802, 60] on icon at bounding box center [811, 57] width 18 height 19
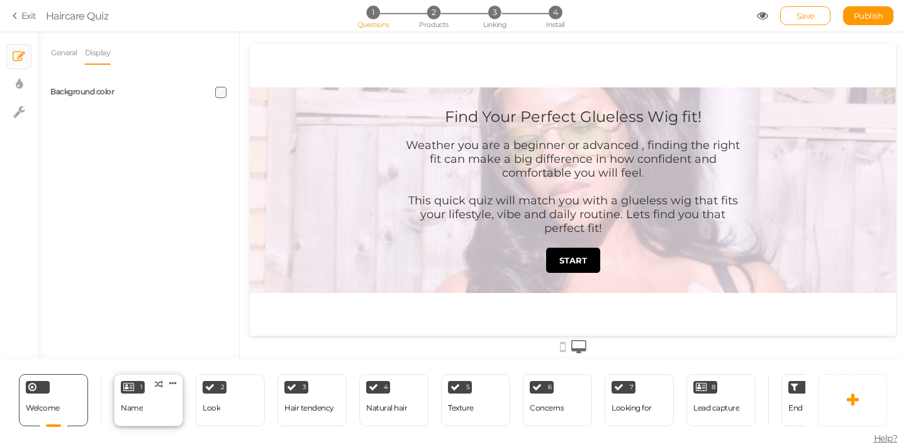
click at [146, 391] on div "1 Name × Define the conditions to show this slide. Clone Change type Delete" at bounding box center [148, 400] width 69 height 52
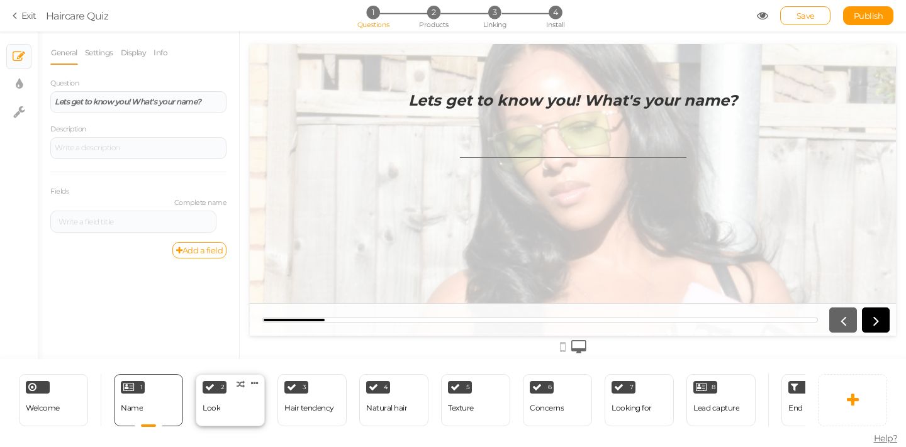
click at [222, 407] on div "2 Look × Define the conditions to show this slide. Clone Change type Delete" at bounding box center [230, 400] width 69 height 52
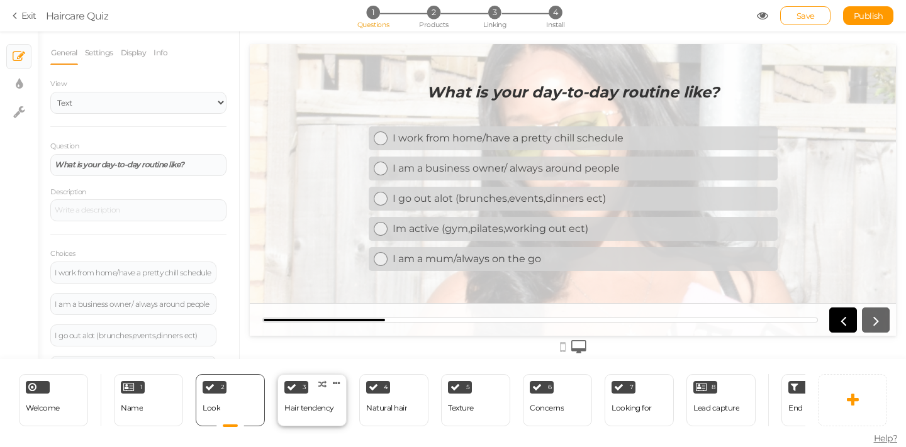
click at [306, 404] on div "Hair tendency" at bounding box center [309, 408] width 50 height 9
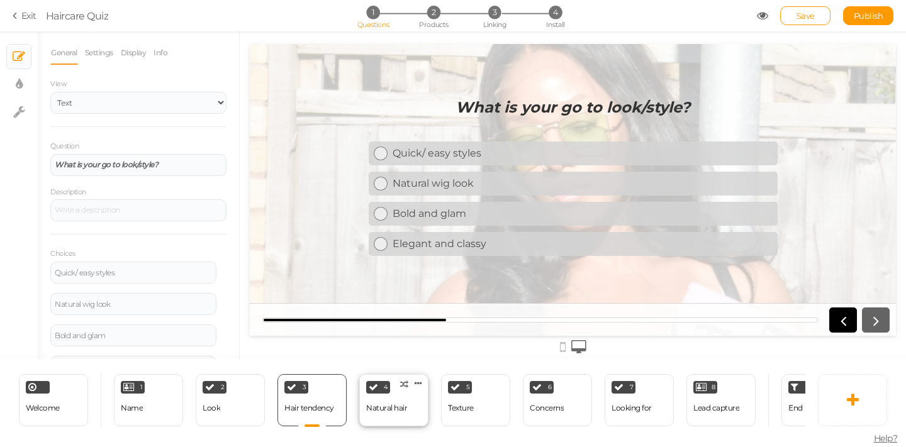
click at [384, 398] on div "Natural hair" at bounding box center [386, 409] width 41 height 22
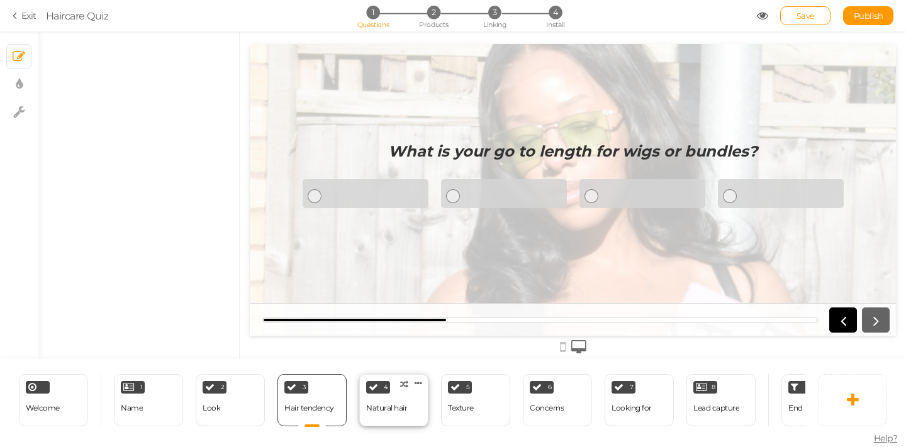
select select "2"
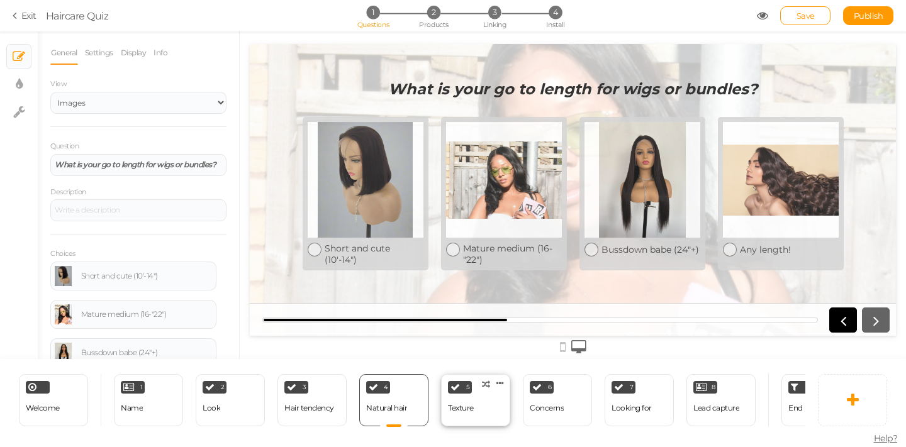
click at [457, 392] on div "5 Texture × Define the conditions to show this slide. Clone Change type Delete" at bounding box center [475, 400] width 69 height 52
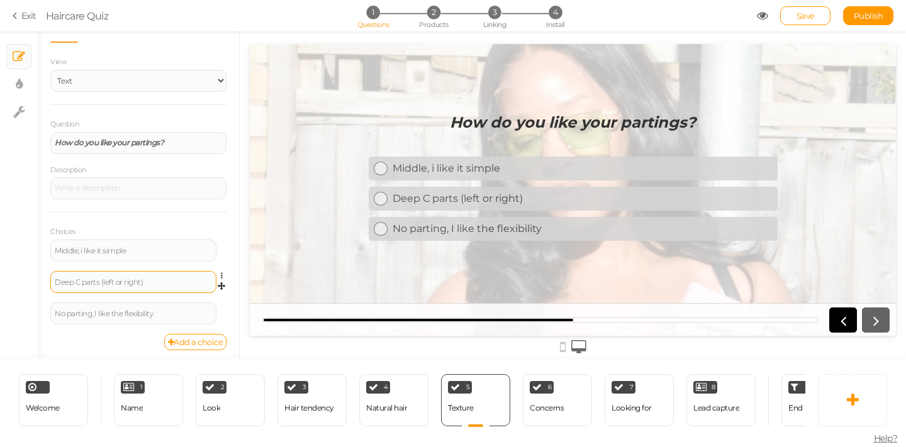
scroll to position [23, 0]
click at [103, 280] on div "Deep C parts (left or right)" at bounding box center [133, 281] width 157 height 8
click at [103, 280] on div "Deep C parts left or right)" at bounding box center [133, 281] width 157 height 8
click at [137, 279] on div "Left or right)" at bounding box center [133, 281] width 157 height 8
click at [549, 389] on div "6 Concerns × Define the conditions to show this slide. Clone Change type Delete" at bounding box center [557, 400] width 69 height 52
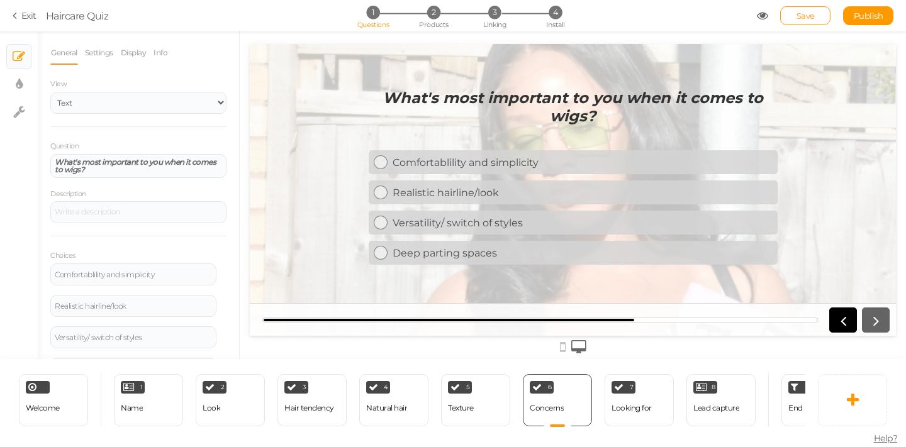
scroll to position [0, 0]
click at [814, 18] on span "Save" at bounding box center [805, 16] width 18 height 10
click at [849, 395] on icon at bounding box center [853, 400] width 12 height 15
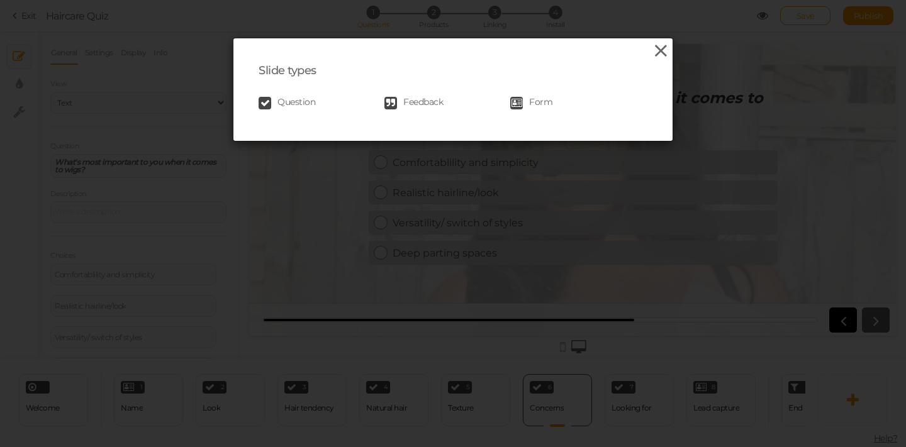
click at [653, 50] on icon at bounding box center [661, 51] width 18 height 19
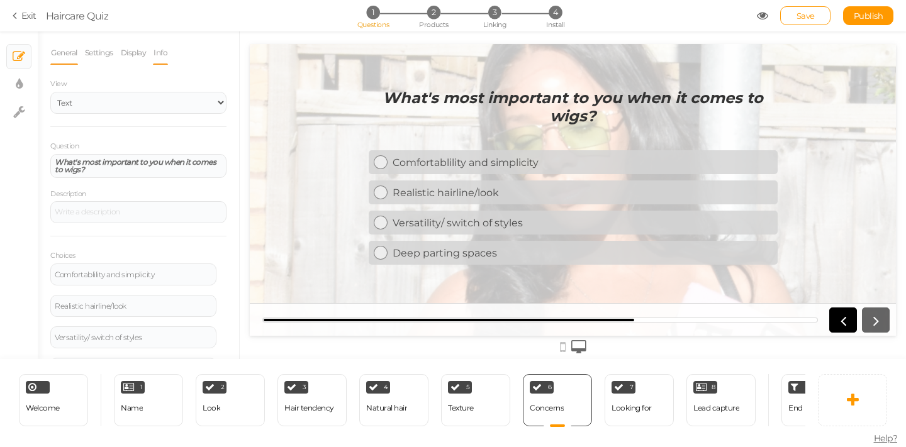
click at [167, 56] on link "Info" at bounding box center [160, 53] width 15 height 24
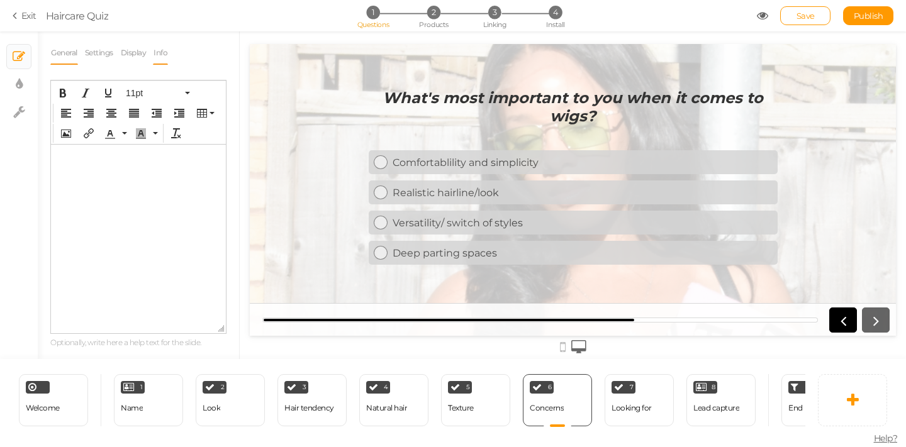
click at [62, 57] on link "General" at bounding box center [64, 53] width 28 height 24
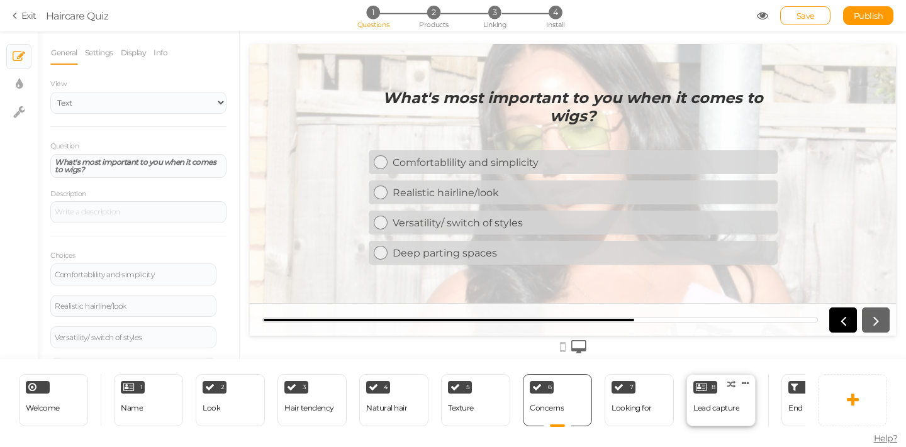
click at [719, 405] on div "Lead capture" at bounding box center [716, 408] width 46 height 9
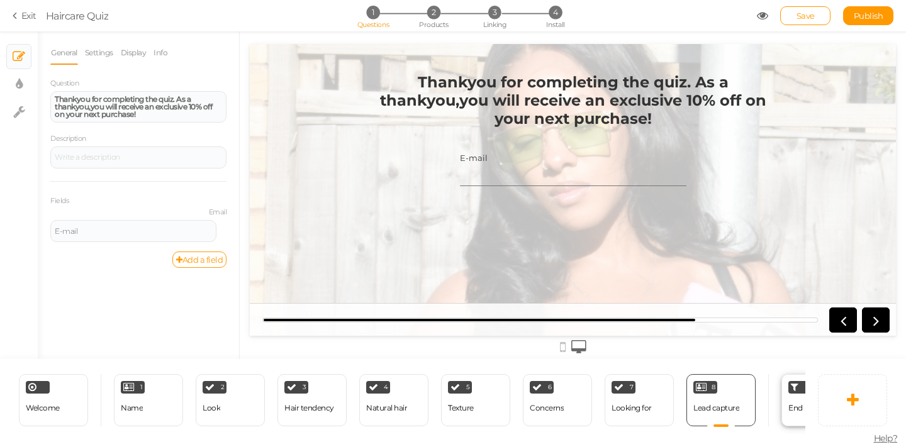
click at [800, 403] on span "End" at bounding box center [795, 407] width 14 height 9
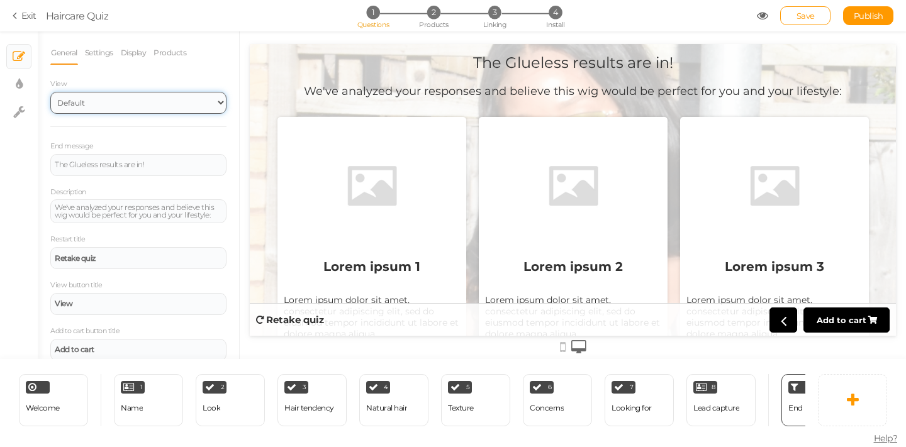
select select "1000"
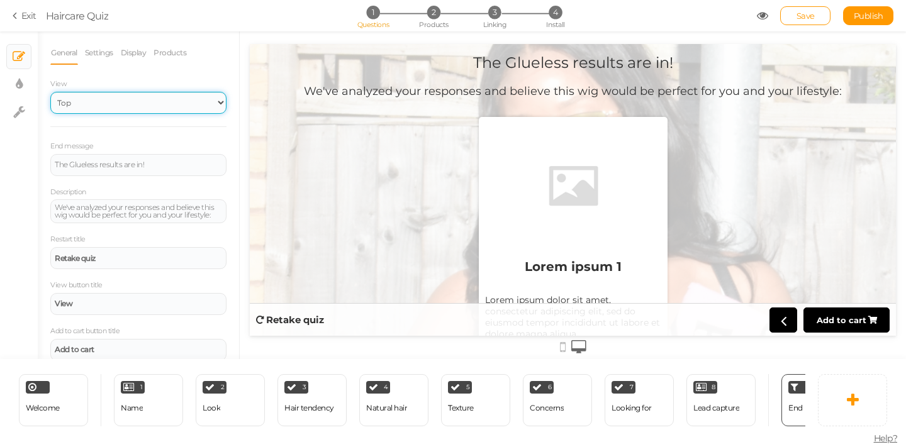
drag, startPoint x: 411, startPoint y: 140, endPoint x: 890, endPoint y: 111, distance: 478.9
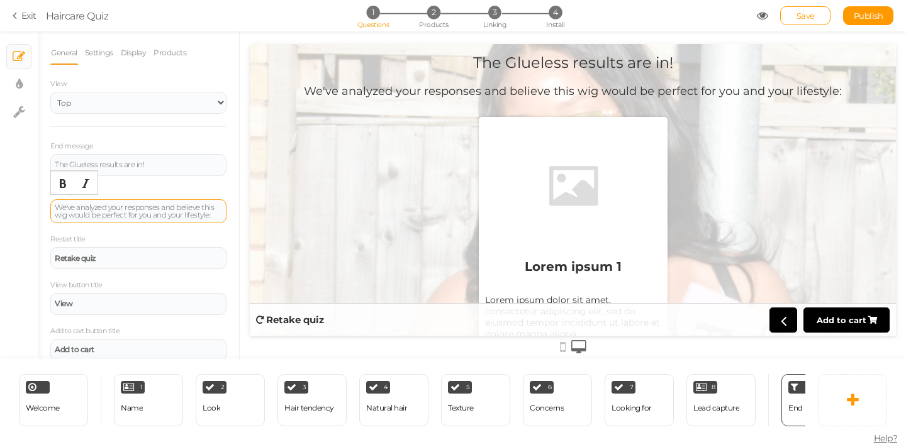
click at [167, 213] on div "We've analyzed your responses and believe this wig would be perfect for you and…" at bounding box center [138, 211] width 167 height 15
click at [161, 208] on div "We've analyzed your responses and believe this wig would be perfect for you and…" at bounding box center [138, 211] width 167 height 15
click at [125, 219] on div "We've analyzed your responses and believe this wig would be perfect for you and…" at bounding box center [138, 211] width 167 height 15
click at [116, 217] on div "We've analyzed your responses and believe this wig would be perfect for you and…" at bounding box center [138, 211] width 167 height 15
drag, startPoint x: 163, startPoint y: 207, endPoint x: 125, endPoint y: 206, distance: 38.4
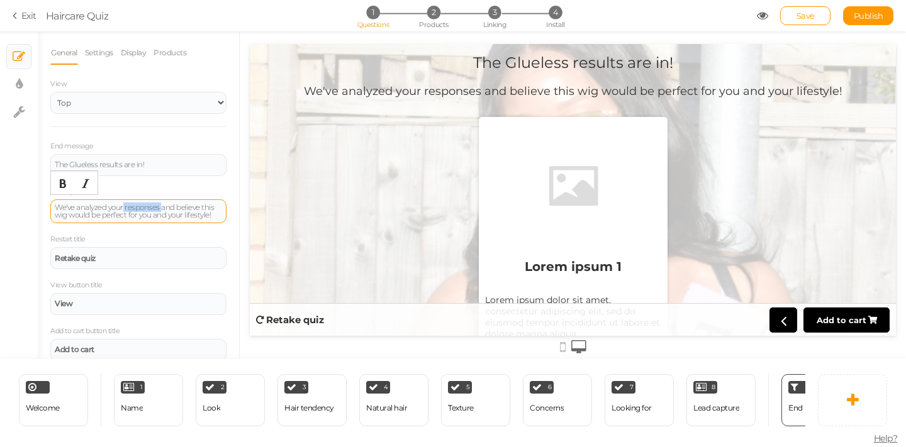
click at [125, 206] on div "We've analyzed your responses and believe this wig would be perfect for you and…" at bounding box center [138, 211] width 167 height 15
click at [155, 167] on div "The Glueless results are in!" at bounding box center [138, 165] width 167 height 8
click at [120, 223] on div "We've analyzed your responses and believe this wig would be perfect for you and…" at bounding box center [138, 211] width 176 height 24
click at [160, 208] on div "We've analyzed your responses and believe this wig would be perfect for you and…" at bounding box center [138, 211] width 167 height 15
click at [811, 21] on link "Save" at bounding box center [805, 15] width 50 height 19
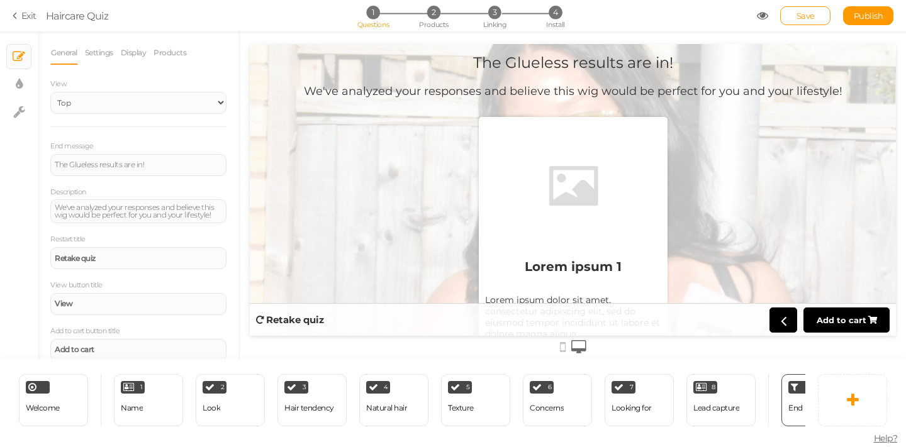
click at [21, 17] on icon at bounding box center [17, 15] width 9 height 11
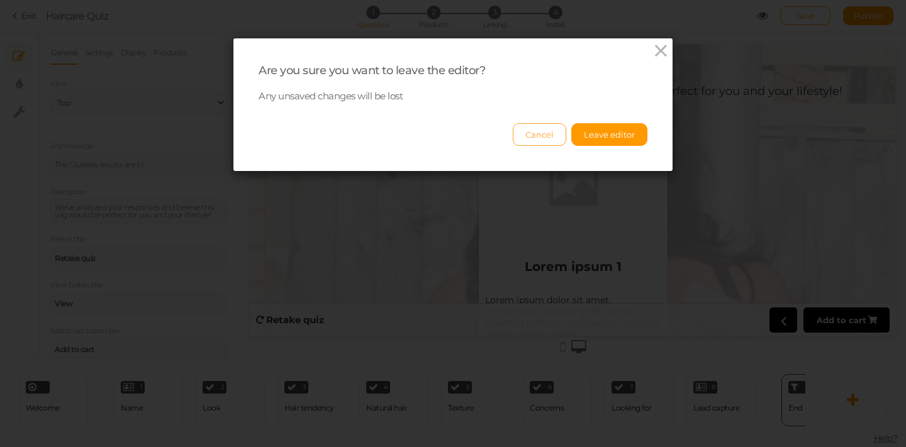
click at [535, 142] on button "Cancel" at bounding box center [539, 134] width 53 height 23
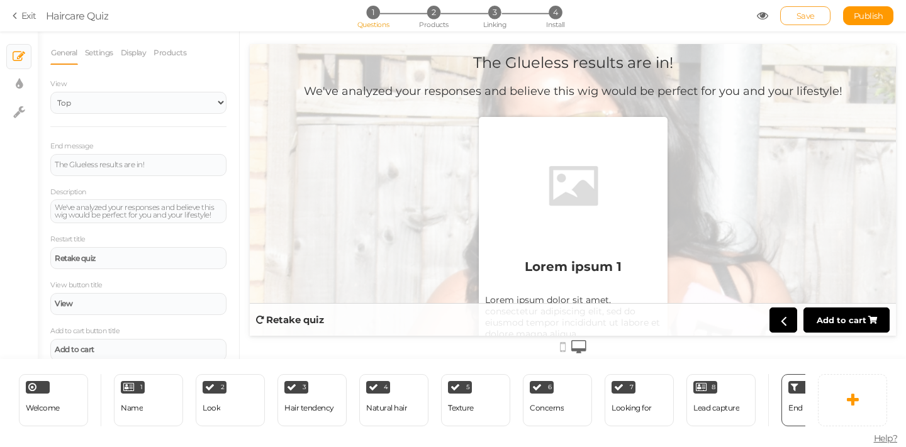
click at [800, 23] on link "Save" at bounding box center [805, 15] width 50 height 19
click at [21, 25] on section "Exit Haircare Quiz 1 Questions 2 Products 3 Linking 4 Install Save Publish" at bounding box center [453, 15] width 906 height 31
click at [21, 16] on icon at bounding box center [17, 15] width 9 height 11
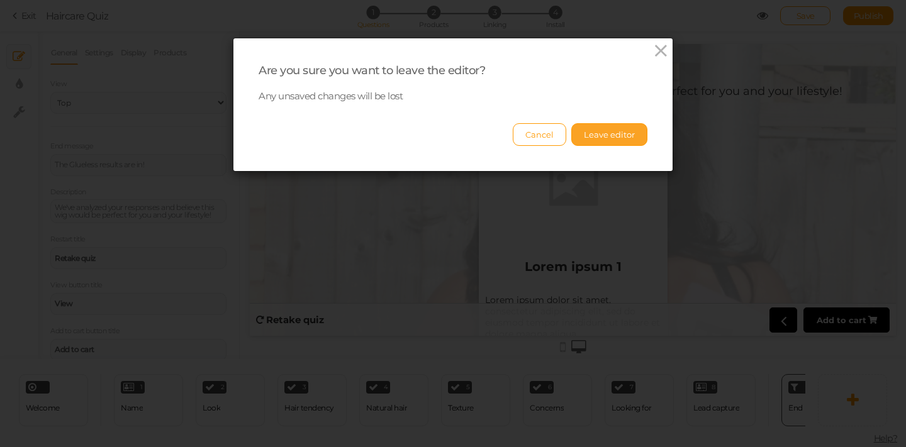
click at [587, 125] on button "Leave editor" at bounding box center [609, 134] width 76 height 23
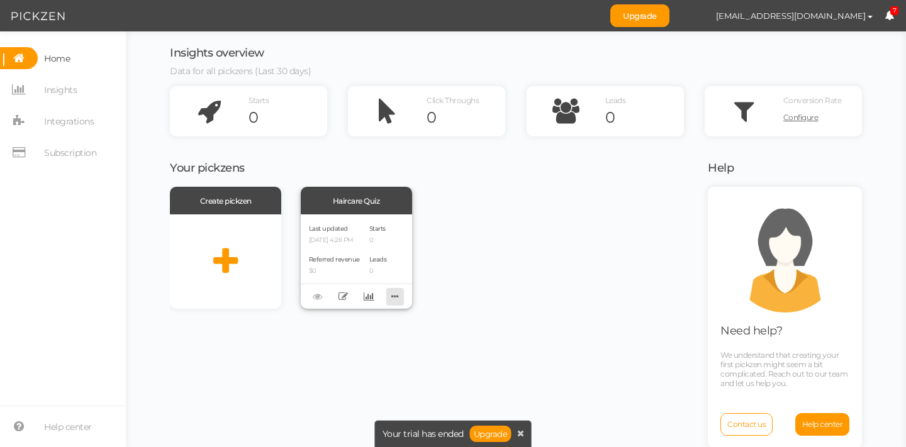
click at [390, 294] on icon at bounding box center [395, 297] width 18 height 20
click at [364, 292] on icon at bounding box center [369, 296] width 11 height 9
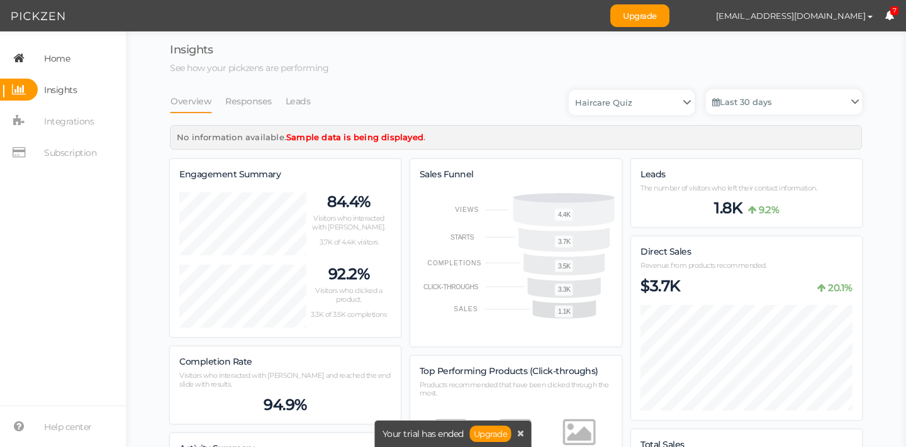
click at [64, 56] on span "Home" at bounding box center [57, 58] width 26 height 20
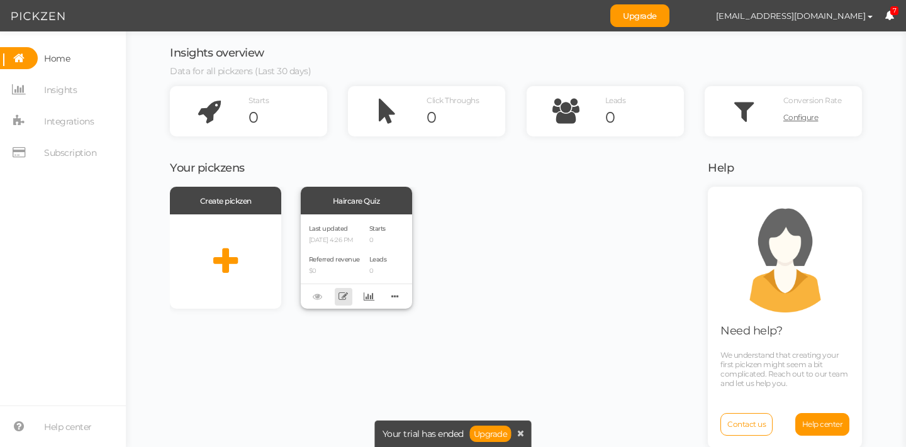
click at [343, 300] on icon at bounding box center [342, 296] width 9 height 9
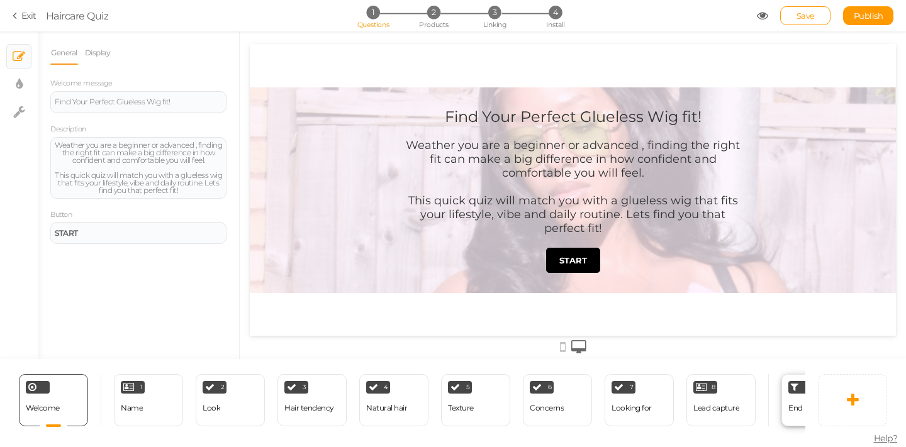
click at [784, 392] on div "End" at bounding box center [815, 400] width 69 height 52
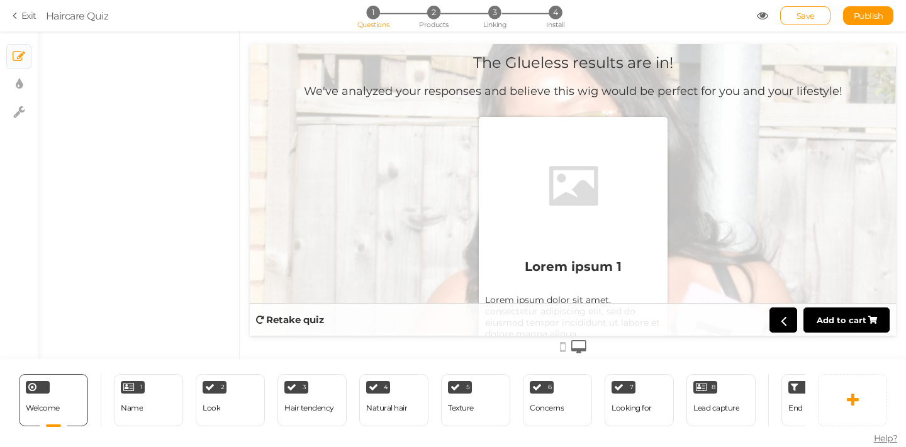
select select "1000"
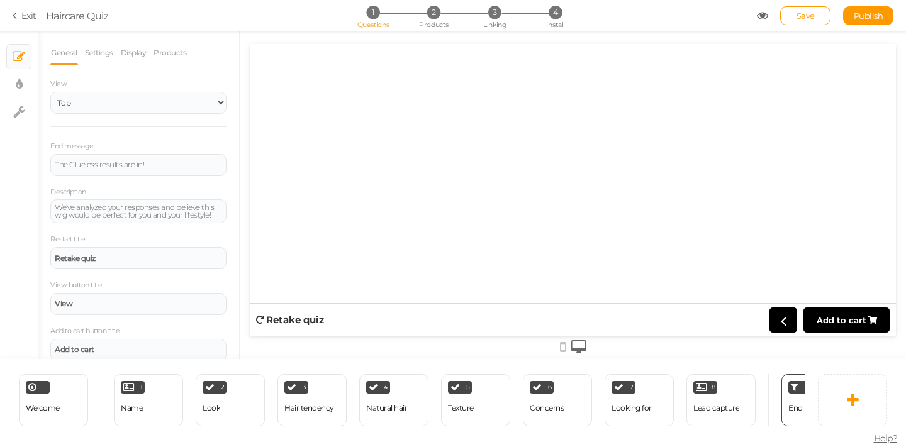
click at [23, 15] on link "Exit" at bounding box center [25, 15] width 24 height 13
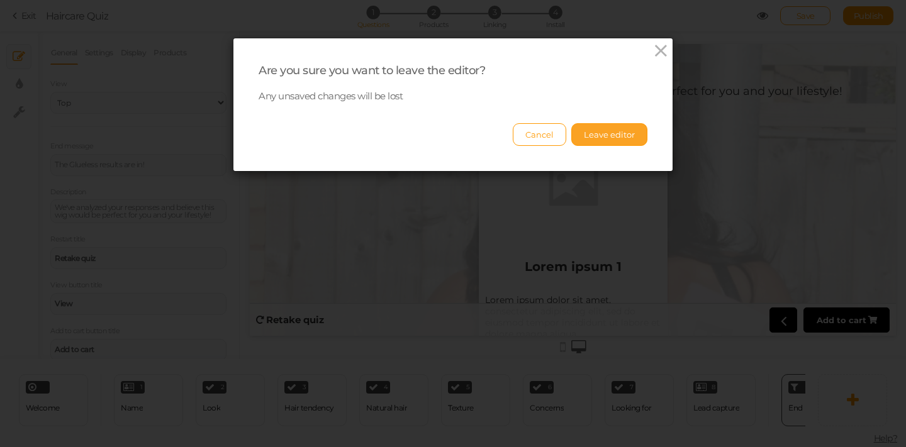
click at [589, 134] on button "Leave editor" at bounding box center [609, 134] width 76 height 23
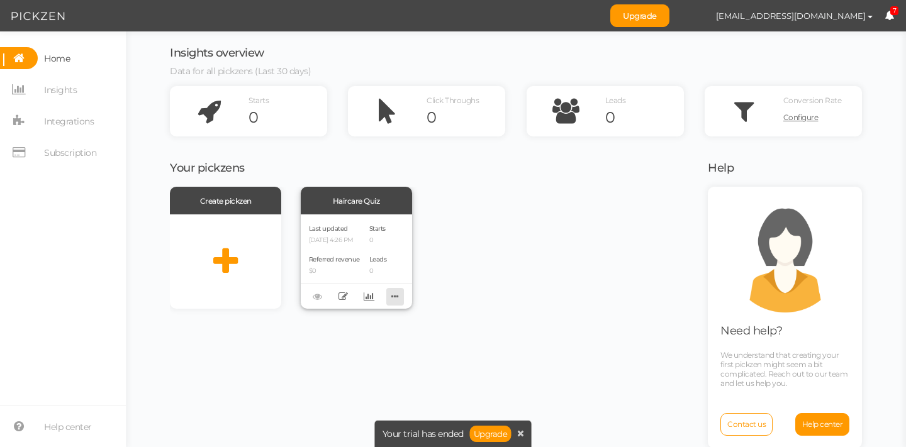
click at [391, 292] on icon at bounding box center [395, 297] width 18 height 20
click at [481, 307] on div "Create pickzen Haircare Quiz Last updated [DATE] 4:26 PM Referred revenue $0 St…" at bounding box center [431, 248] width 522 height 122
click at [38, 122] on span "Integrations" at bounding box center [66, 121] width 56 height 22
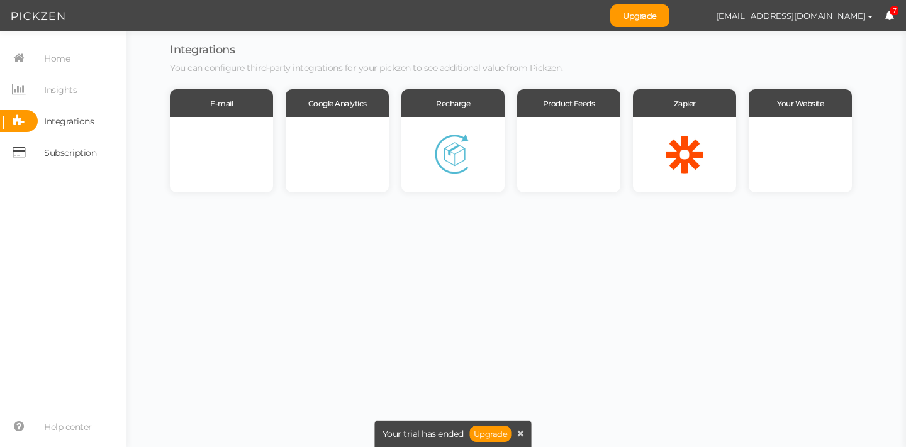
click at [25, 148] on icon at bounding box center [19, 153] width 38 height 22
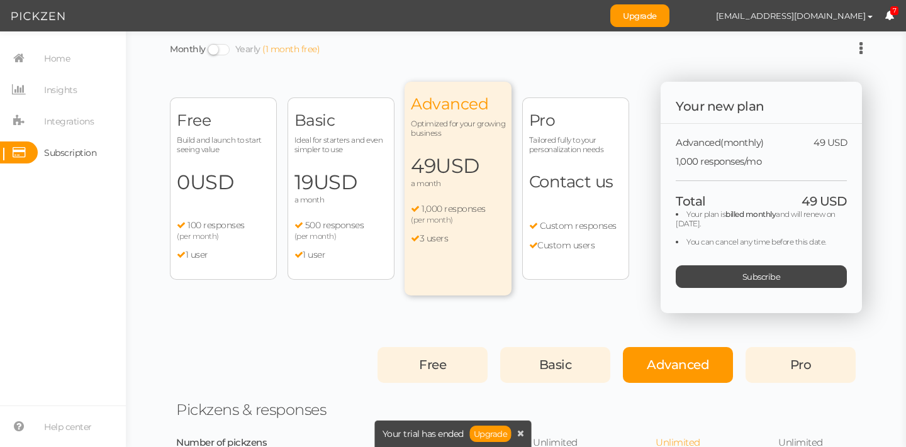
click at [230, 145] on span "Build and launch to start seeing value" at bounding box center [223, 144] width 93 height 19
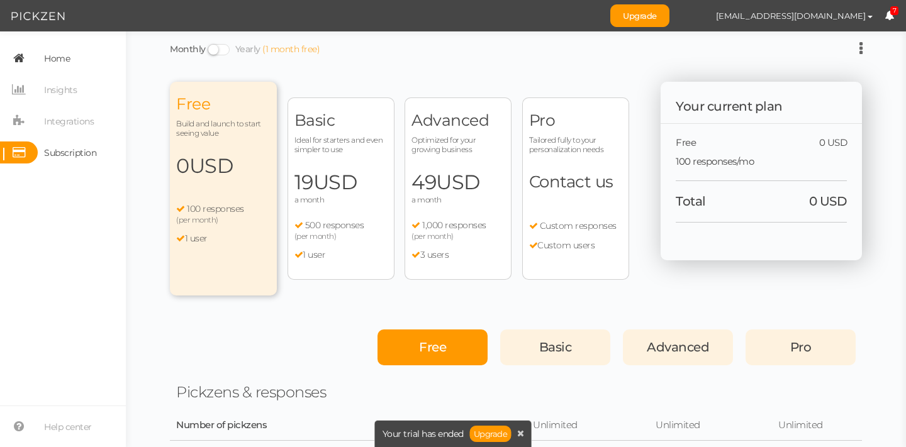
click at [61, 59] on span "Home" at bounding box center [57, 58] width 26 height 20
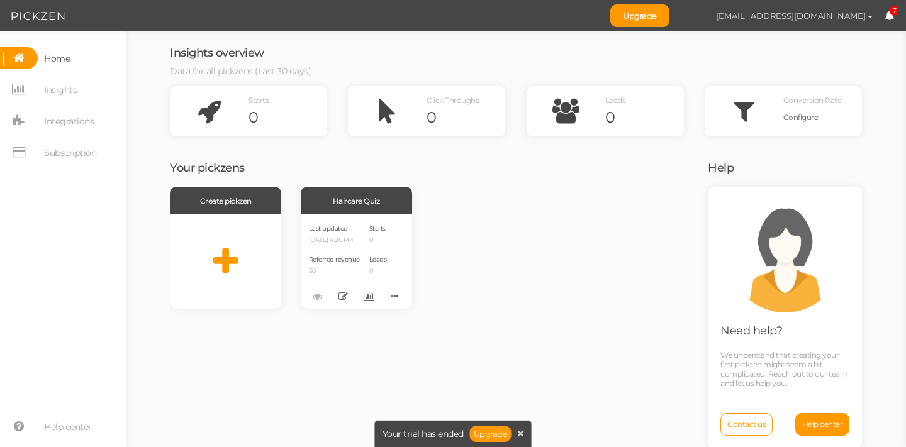
click at [883, 17] on button "[EMAIL_ADDRESS][DOMAIN_NAME]" at bounding box center [794, 15] width 181 height 21
click at [891, 12] on span "7" at bounding box center [894, 10] width 9 height 9
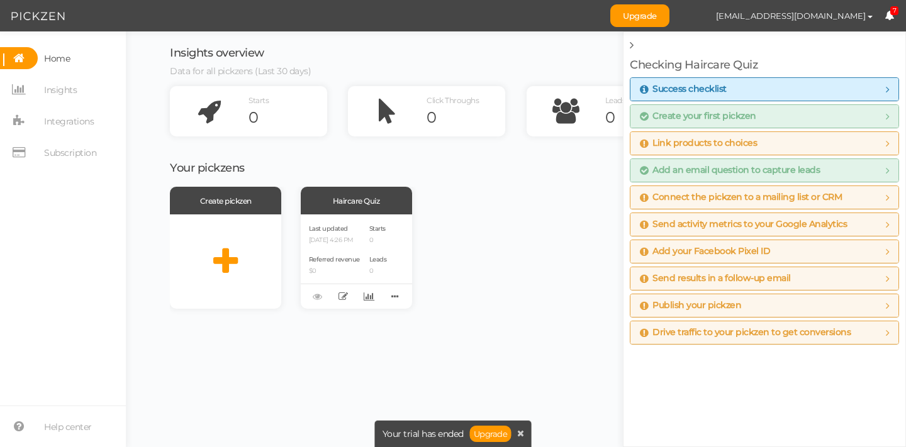
click at [749, 143] on span "Link products to choices" at bounding box center [698, 143] width 117 height 10
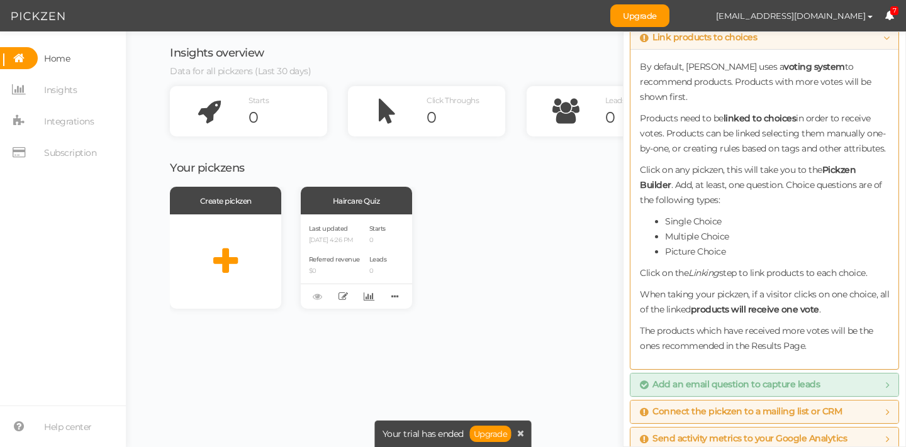
scroll to position [114, 0]
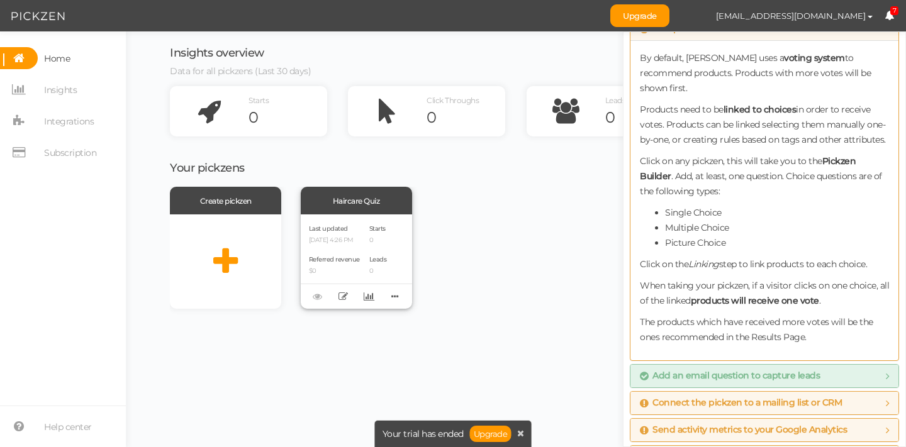
click at [379, 215] on div "Last updated [DATE] 4:26 PM Referred revenue $0 Starts 0 Leads 0" at bounding box center [356, 262] width 111 height 94
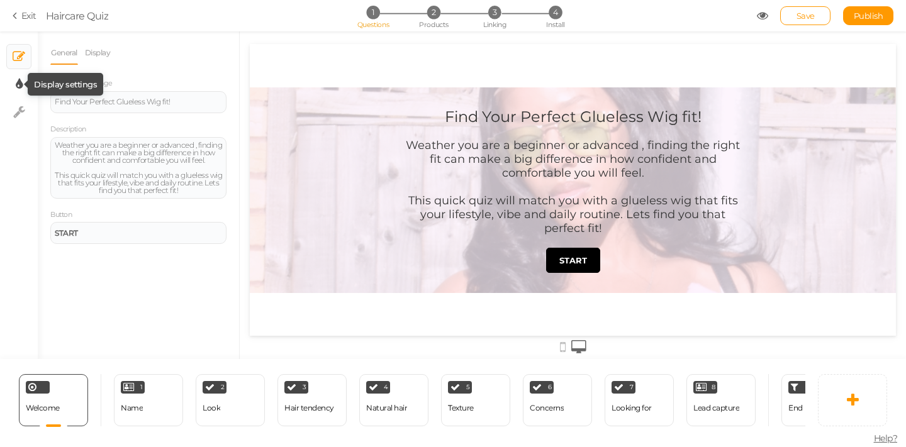
click at [20, 80] on icon at bounding box center [19, 84] width 7 height 13
select select "2"
select select "montserrat"
select select "fade"
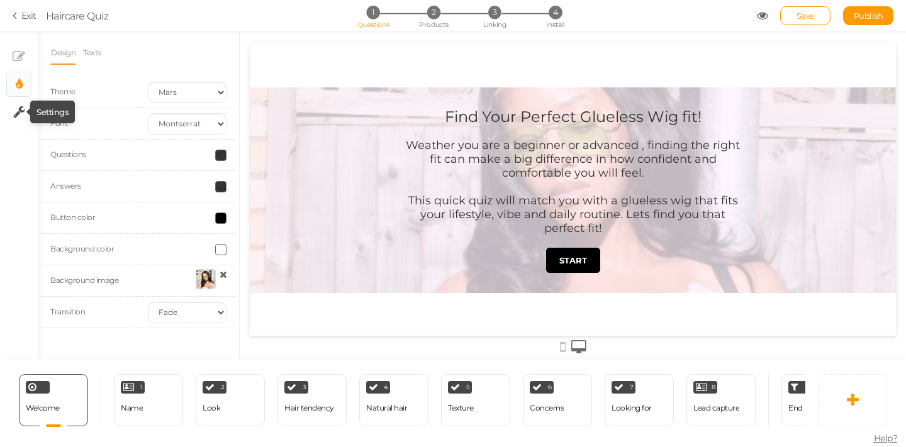
click at [22, 118] on icon at bounding box center [19, 112] width 12 height 13
select select "en"
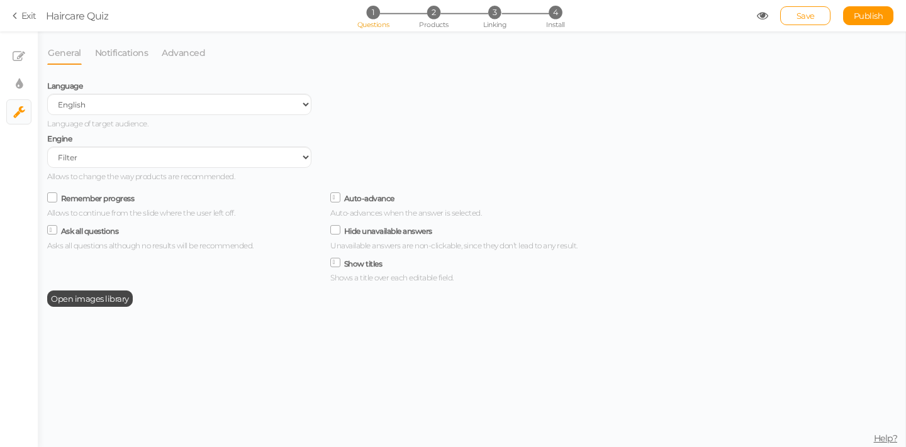
click at [52, 198] on icon at bounding box center [52, 197] width 17 height 6
click at [0, 0] on input "Remember progress" at bounding box center [0, 0] width 0 height 0
click at [109, 299] on span "Open images library" at bounding box center [90, 299] width 78 height 10
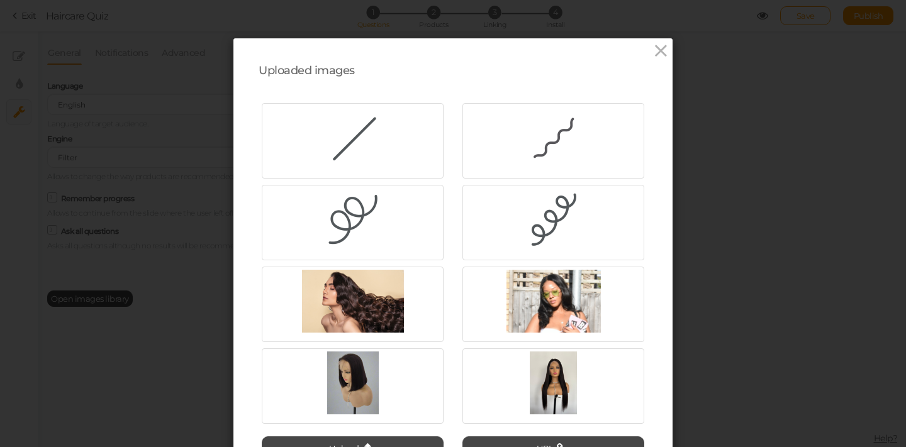
click at [194, 254] on div "Uploaded images Upload URL Also, drop an image here to upload. Close" at bounding box center [453, 223] width 906 height 447
click at [652, 50] on icon at bounding box center [661, 51] width 18 height 19
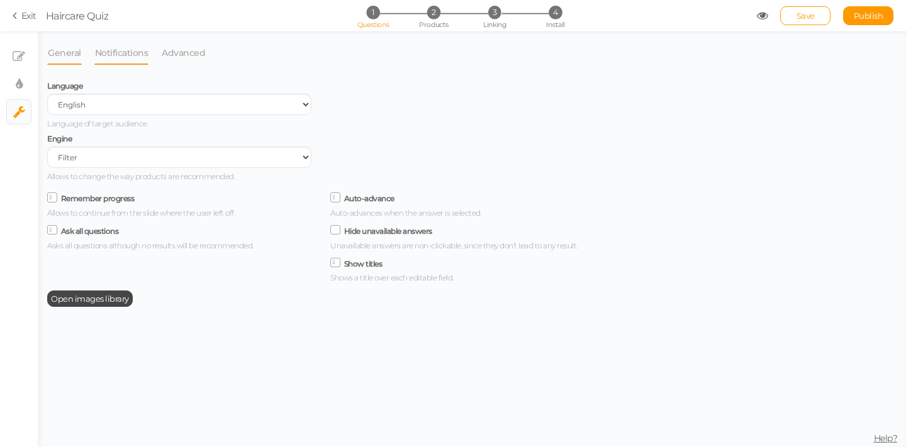
click at [102, 49] on link "Notifications" at bounding box center [121, 53] width 55 height 24
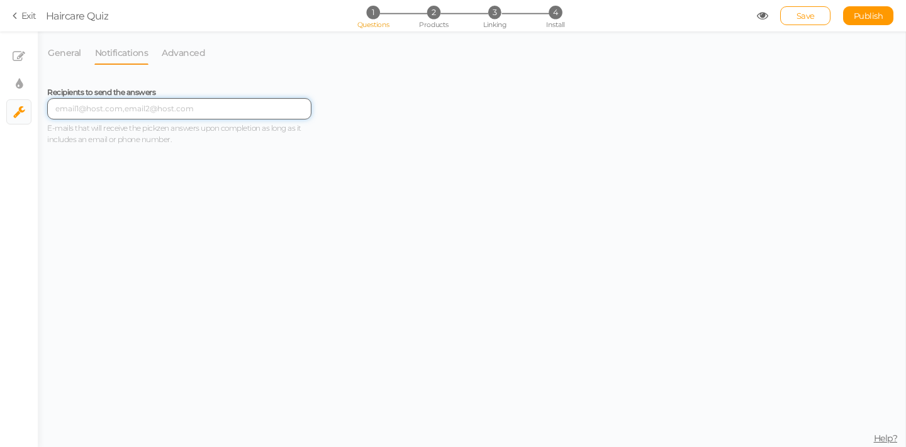
click at [145, 111] on input "text" at bounding box center [179, 108] width 264 height 21
click at [176, 55] on link "Advanced" at bounding box center [183, 53] width 45 height 24
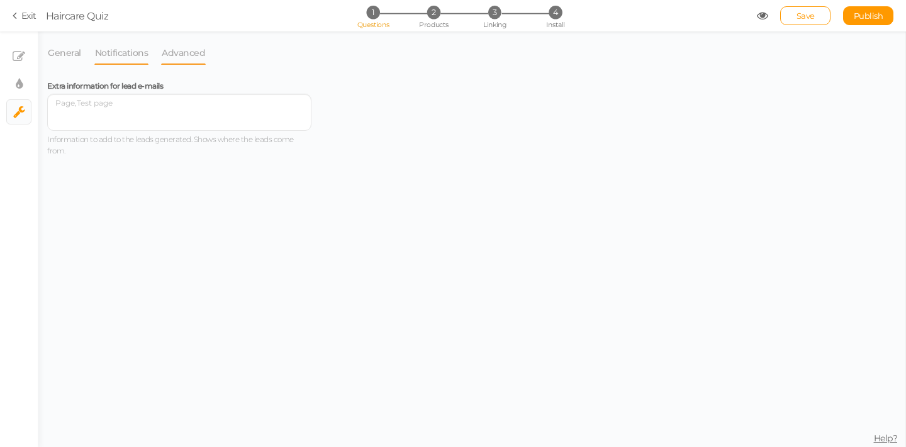
click at [121, 48] on link "Notifications" at bounding box center [121, 53] width 55 height 24
click at [98, 174] on div "Recipients to send the answers E-mails that will receive the pickzen answers up…" at bounding box center [320, 262] width 547 height 371
click at [805, 21] on link "Save" at bounding box center [805, 15] width 50 height 19
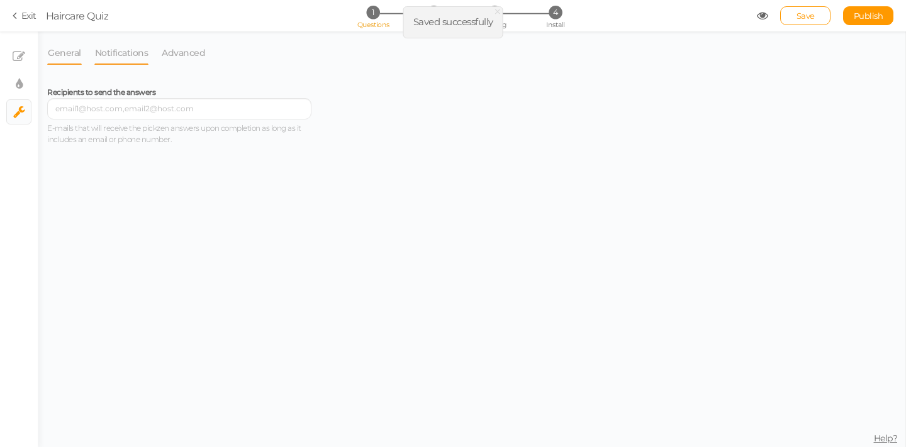
click at [72, 61] on link "General" at bounding box center [64, 53] width 35 height 24
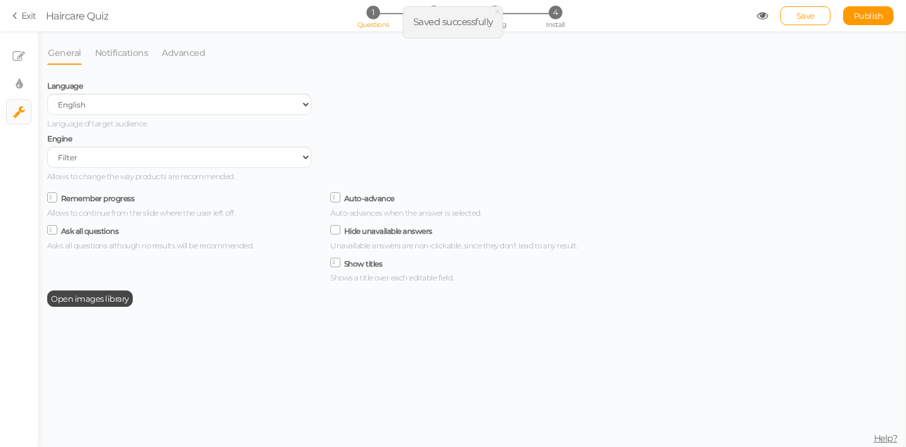
click at [31, 81] on li "× Display settings" at bounding box center [18, 84] width 25 height 25
select select "2"
select select "montserrat"
select select "fade"
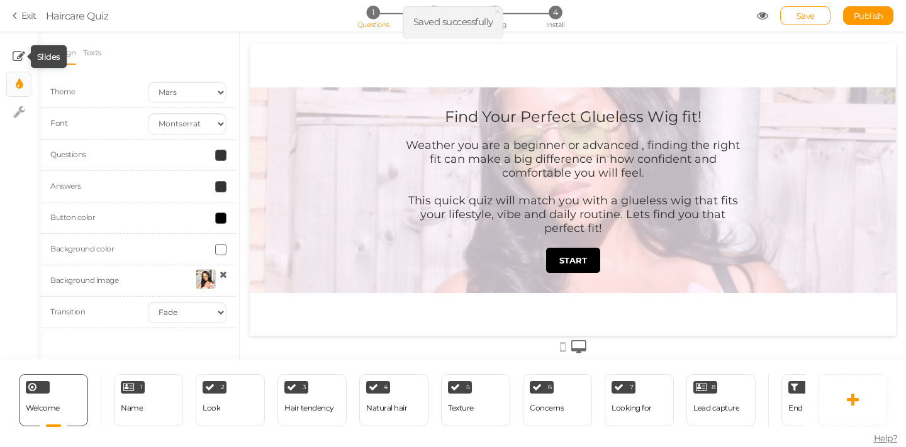
click at [23, 57] on icon at bounding box center [19, 56] width 13 height 13
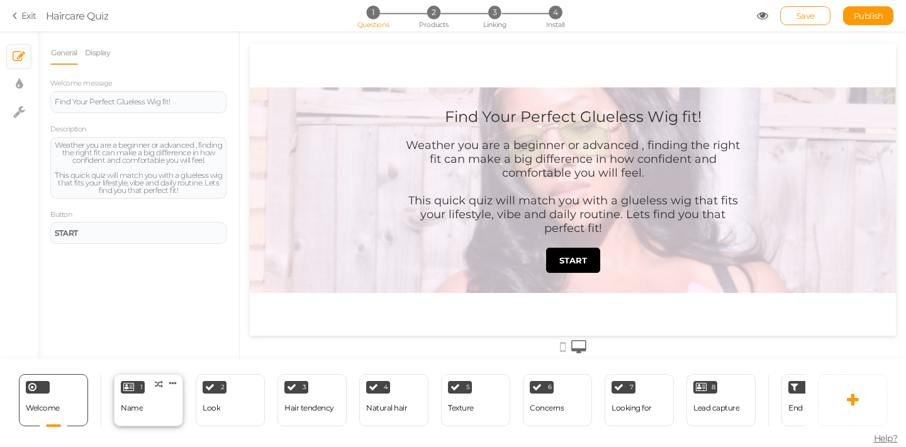
click at [139, 384] on div "1" at bounding box center [133, 387] width 24 height 13
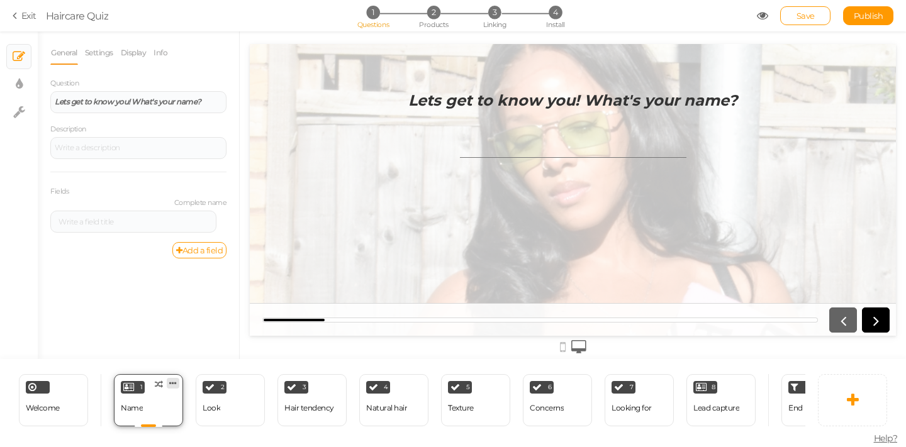
click at [173, 379] on icon at bounding box center [173, 383] width 8 height 9
click at [62, 390] on div "Welcome Delete" at bounding box center [53, 400] width 69 height 52
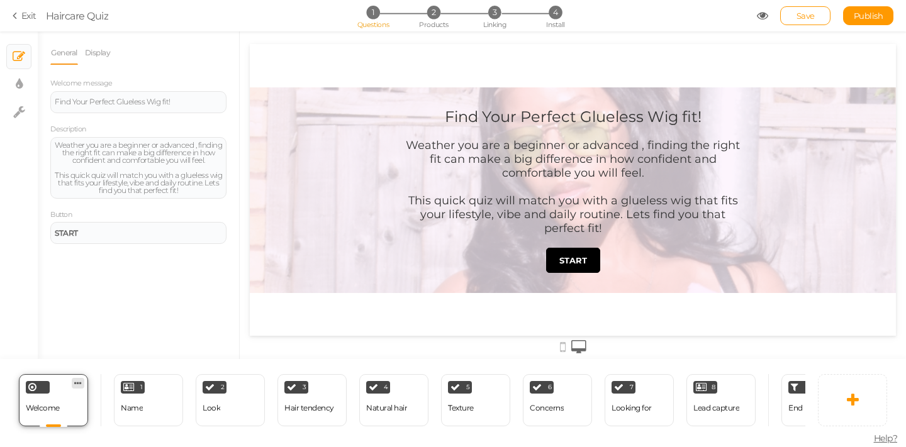
click at [79, 379] on icon at bounding box center [78, 383] width 8 height 9
click at [193, 411] on div "2 Look × Define the conditions to show this slide. Clone Change type Delete" at bounding box center [230, 400] width 82 height 52
click at [158, 406] on div "1 Name × Define the conditions to show this slide. Clone Change type Delete" at bounding box center [148, 400] width 69 height 52
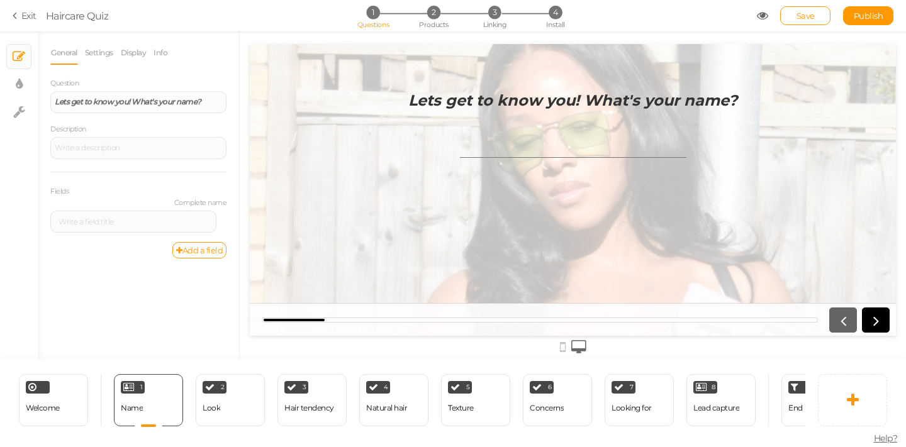
click at [174, 49] on li "Info" at bounding box center [163, 53] width 21 height 24
click at [165, 50] on link "Info" at bounding box center [160, 53] width 15 height 24
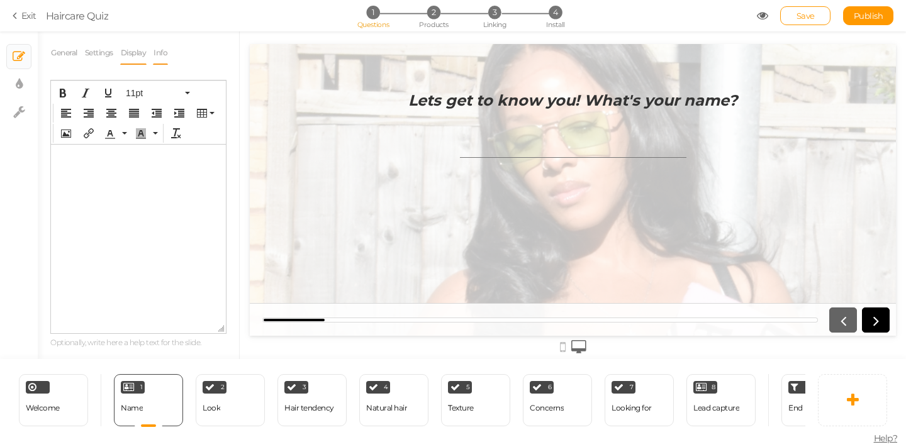
click at [131, 53] on link "Display" at bounding box center [133, 53] width 27 height 24
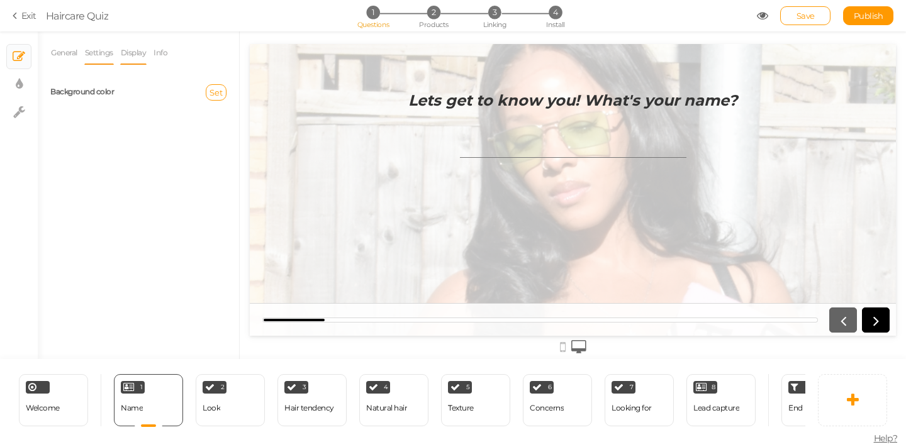
click at [108, 55] on link "Settings" at bounding box center [99, 53] width 30 height 24
click at [67, 55] on link "General" at bounding box center [64, 53] width 28 height 24
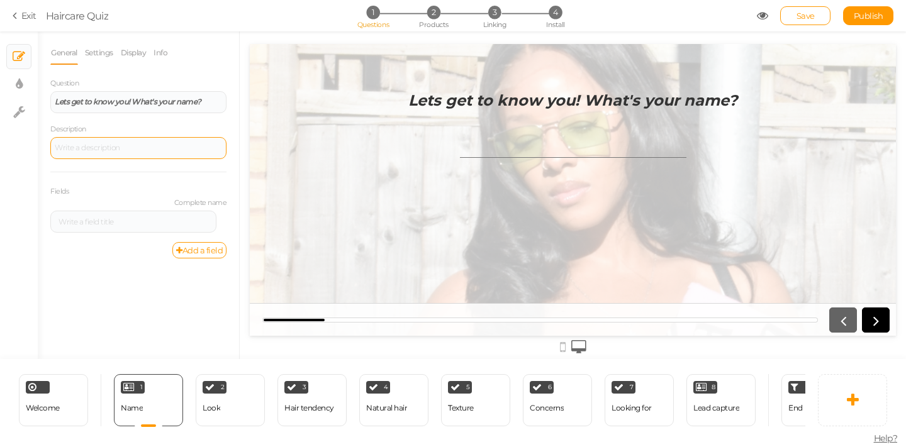
click at [190, 140] on div at bounding box center [138, 148] width 176 height 22
click at [511, 154] on input "text" at bounding box center [573, 146] width 226 height 23
click at [802, 18] on span "Save" at bounding box center [805, 16] width 18 height 10
click at [23, 17] on link "Exit" at bounding box center [25, 15] width 24 height 13
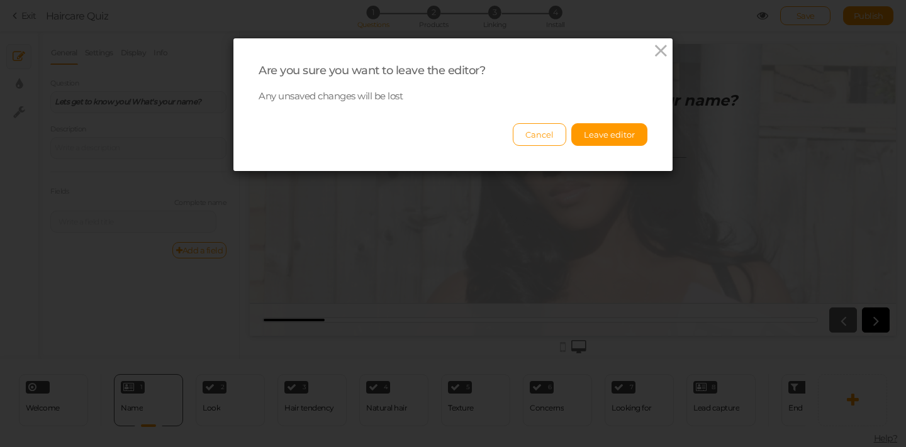
click at [594, 122] on div "Cancel Leave editor" at bounding box center [453, 128] width 389 height 35
click at [594, 130] on button "Leave editor" at bounding box center [609, 134] width 76 height 23
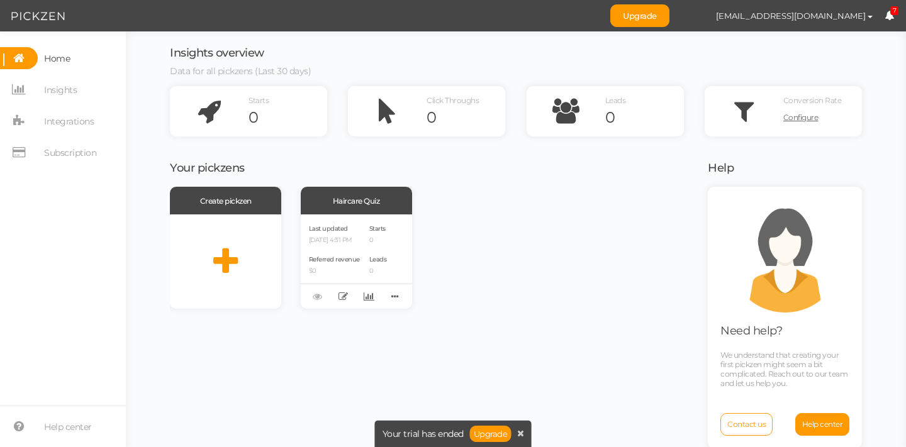
click at [893, 16] on span "Upgrade [EMAIL_ADDRESS][DOMAIN_NAME] Preferences Help Log out 7" at bounding box center [758, 15] width 296 height 31
click at [891, 15] on icon at bounding box center [888, 15] width 9 height 9
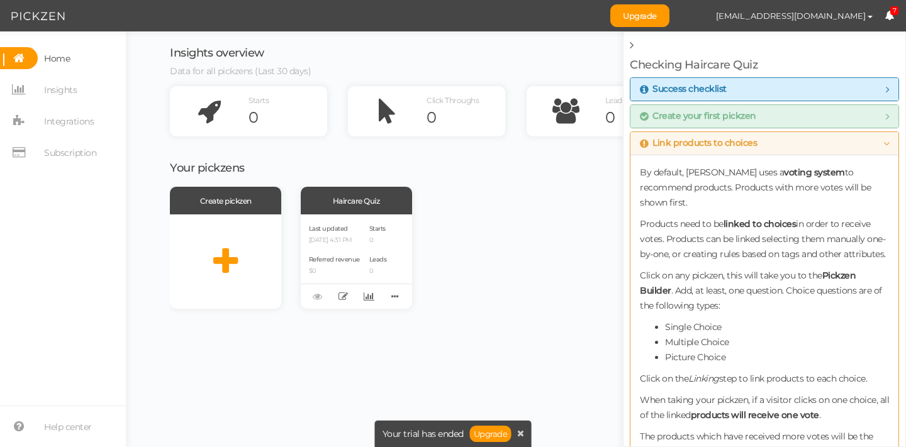
click at [879, 136] on div "Link products to choices" at bounding box center [764, 143] width 268 height 23
click at [883, 147] on icon at bounding box center [886, 143] width 6 height 10
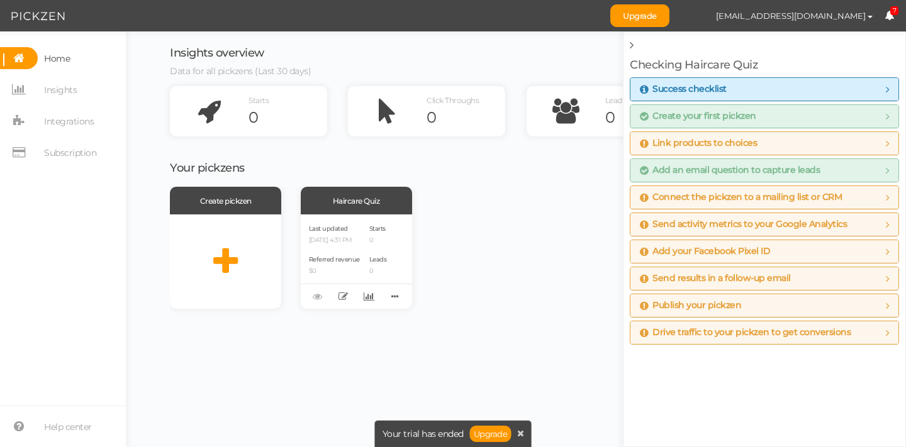
click at [877, 196] on span "Connect the pickzen to a mailing list or CRM" at bounding box center [764, 198] width 249 height 10
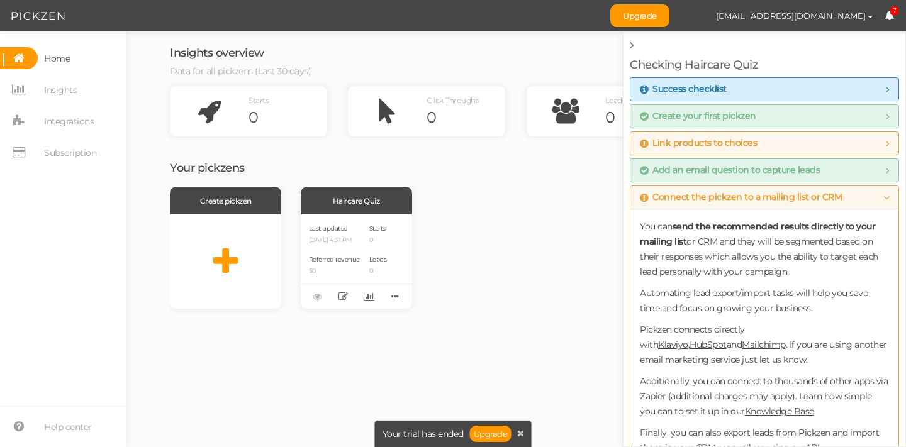
click at [883, 196] on icon at bounding box center [886, 198] width 6 height 10
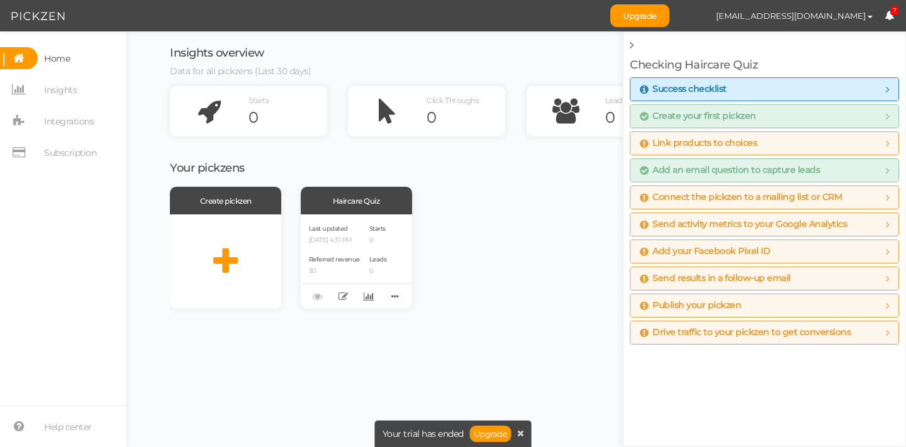
click at [837, 301] on span "Publish your pickzen" at bounding box center [764, 306] width 249 height 10
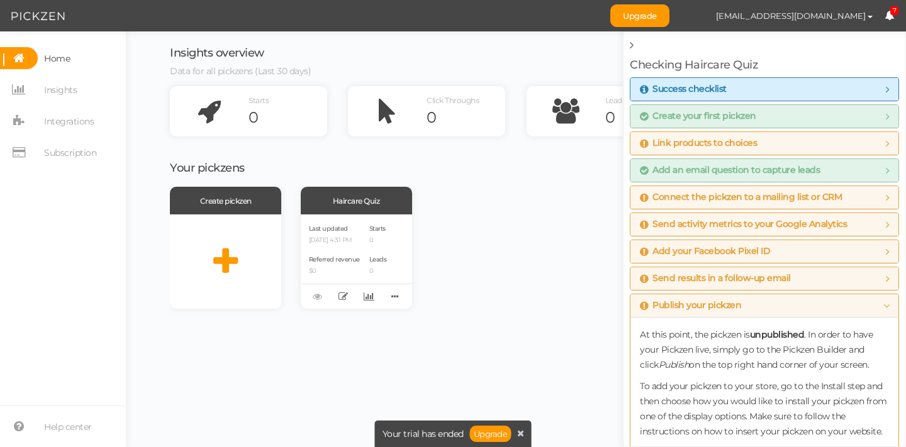
click at [837, 301] on span "Publish your pickzen" at bounding box center [764, 306] width 249 height 10
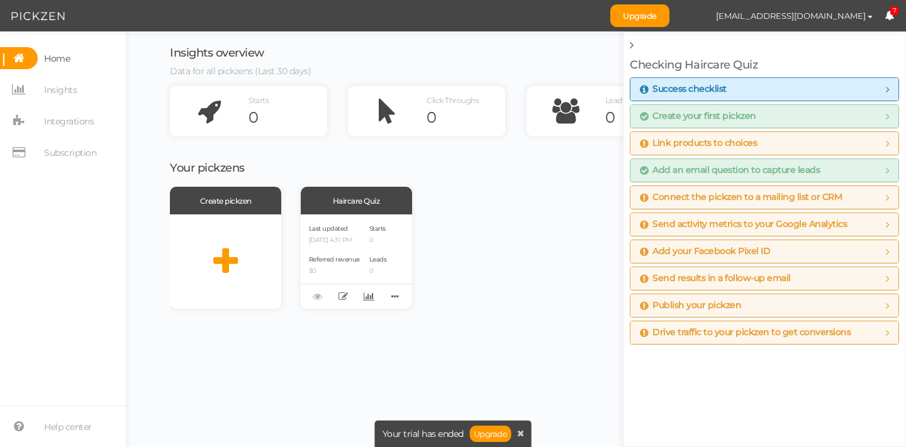
click at [815, 340] on div "Drive traffic to your pickzen to get conversions" at bounding box center [764, 332] width 268 height 23
click at [817, 147] on span "Link products to choices" at bounding box center [764, 143] width 249 height 10
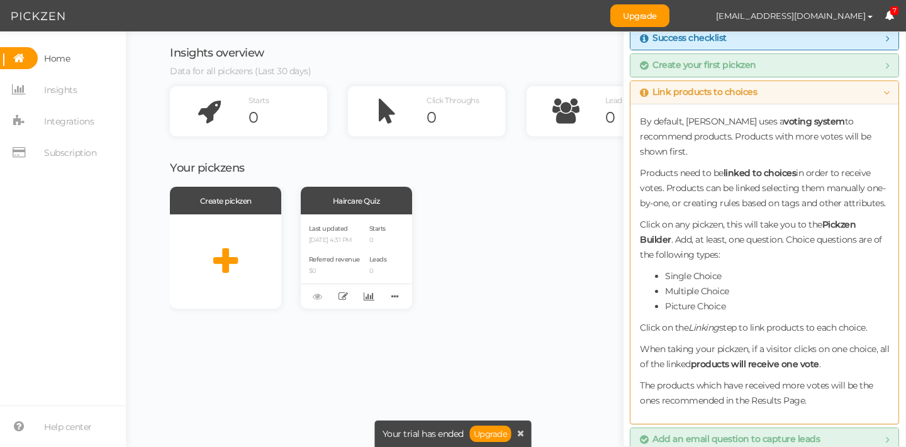
scroll to position [50, 0]
click at [391, 300] on icon at bounding box center [395, 297] width 18 height 20
click at [363, 199] on div "Haircare Quiz" at bounding box center [356, 201] width 111 height 28
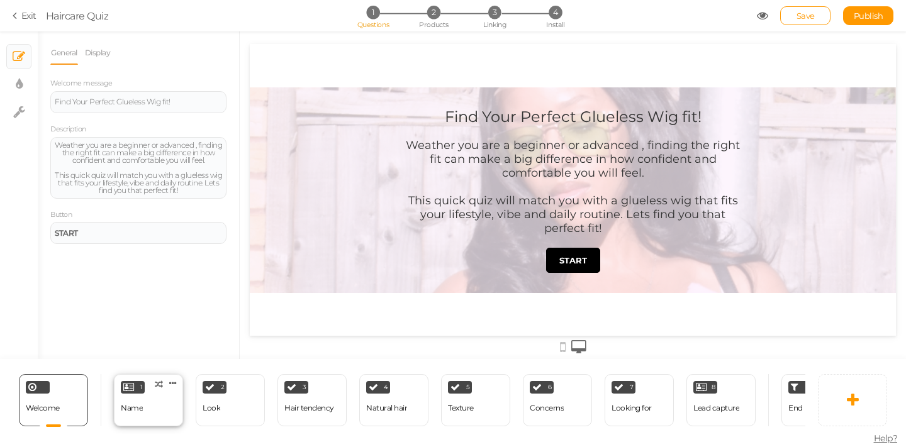
click at [155, 395] on div "1 Name × Define the conditions to show this slide. Clone Change type Delete" at bounding box center [148, 400] width 69 height 52
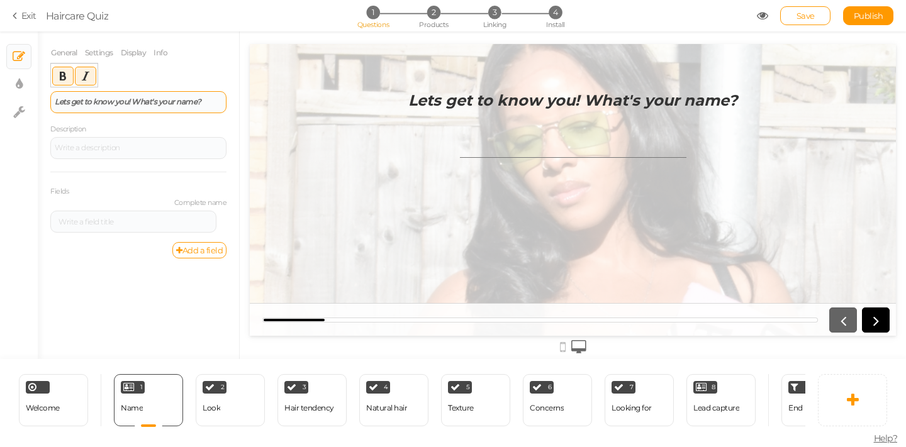
click at [141, 99] on strong "Lets get to know you! What's your name?" at bounding box center [128, 101] width 147 height 9
click at [18, 18] on icon at bounding box center [17, 15] width 9 height 11
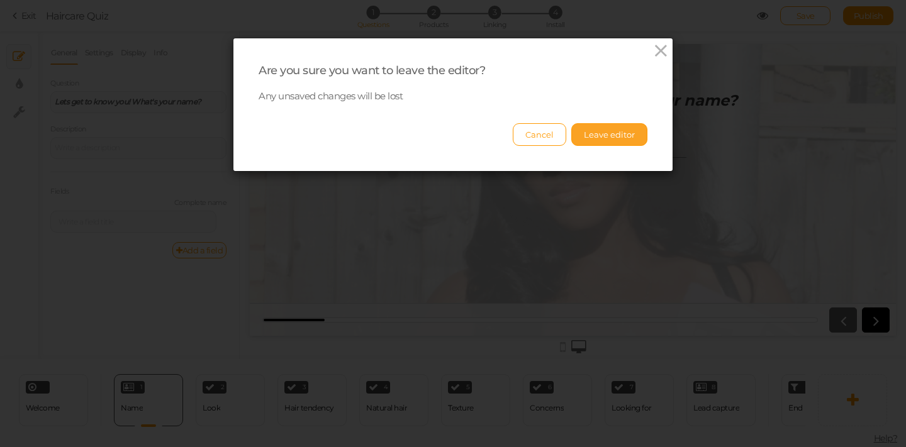
click at [620, 134] on button "Leave editor" at bounding box center [609, 134] width 76 height 23
